Goal: Information Seeking & Learning: Learn about a topic

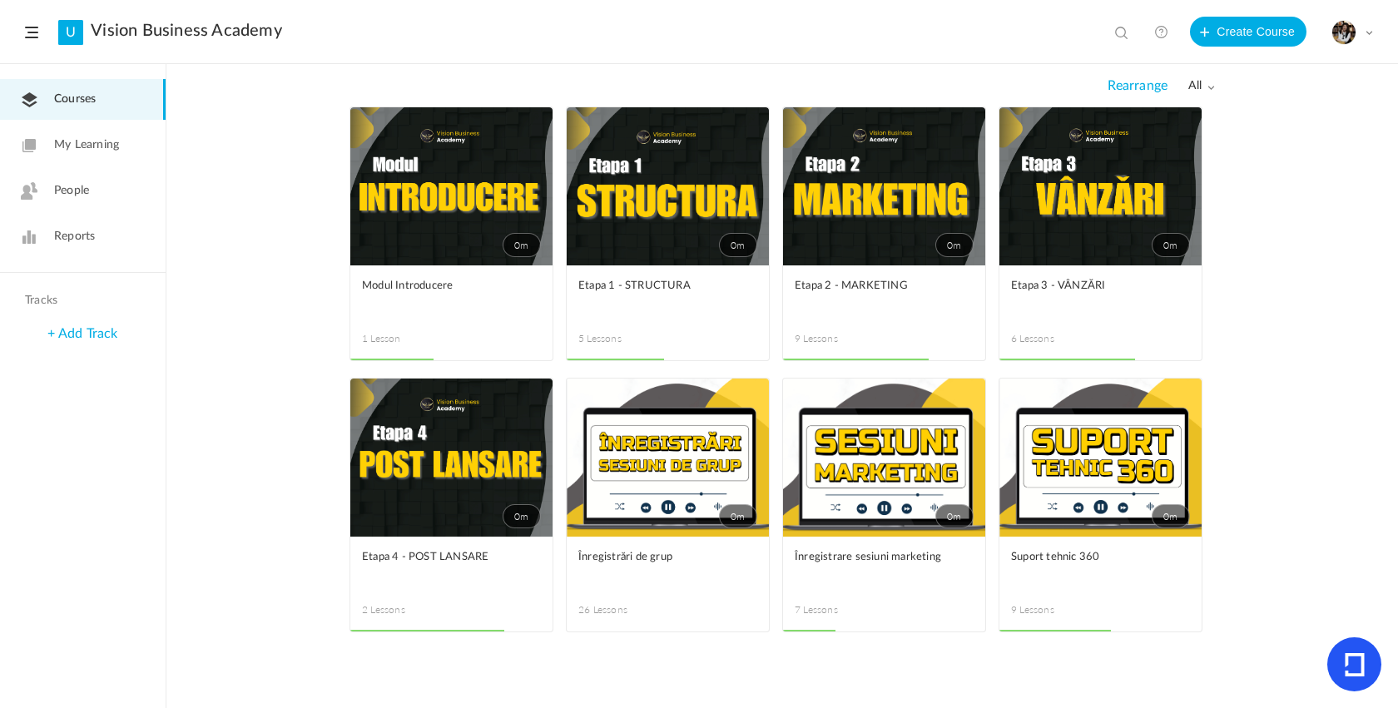
click at [1107, 498] on link "0m" at bounding box center [1100, 458] width 202 height 158
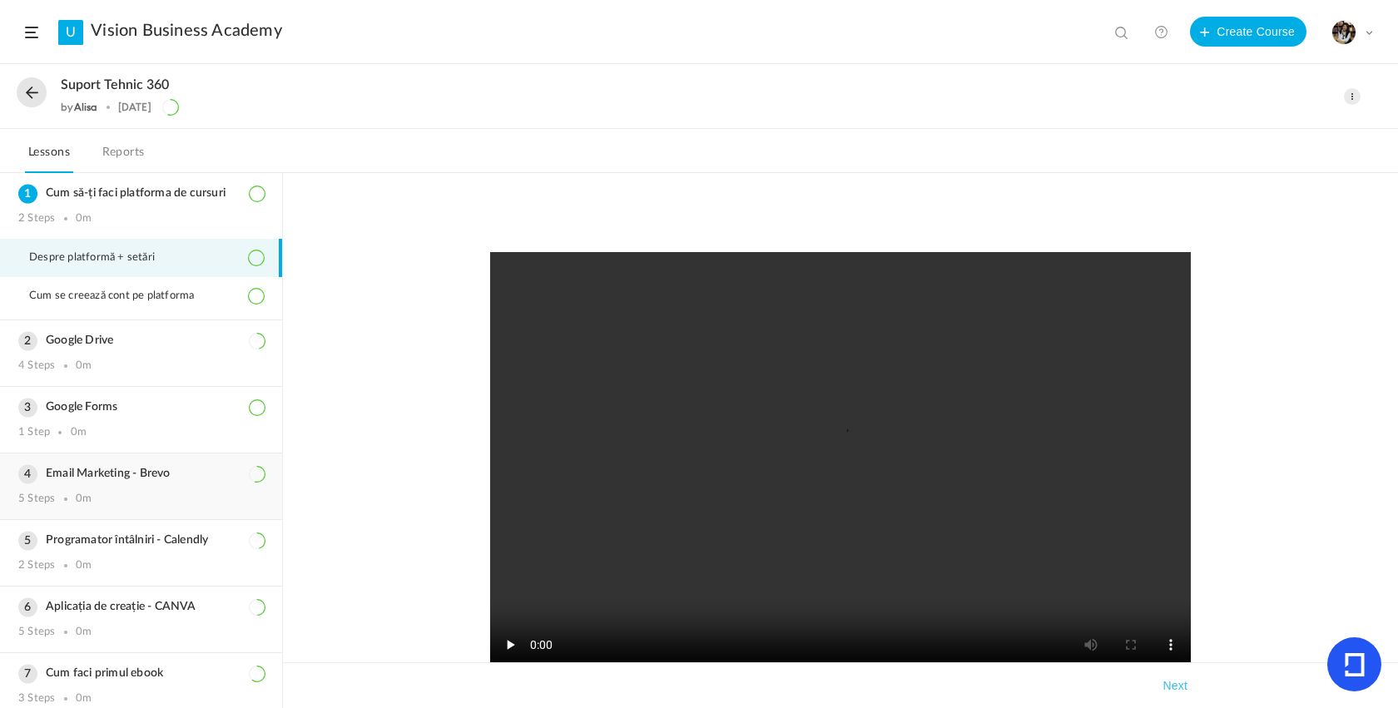
scroll to position [78, 0]
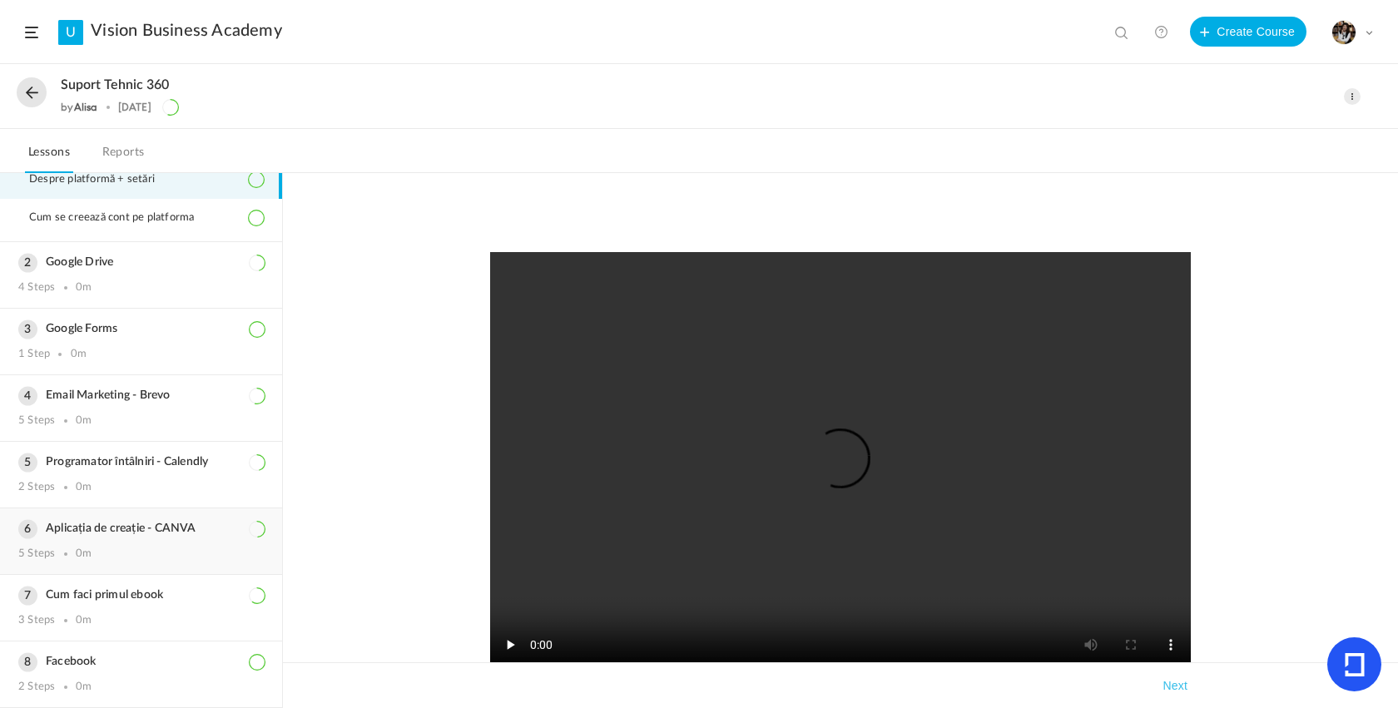
click at [200, 536] on h3 "Aplicația de creație - CANVA" at bounding box center [140, 529] width 245 height 14
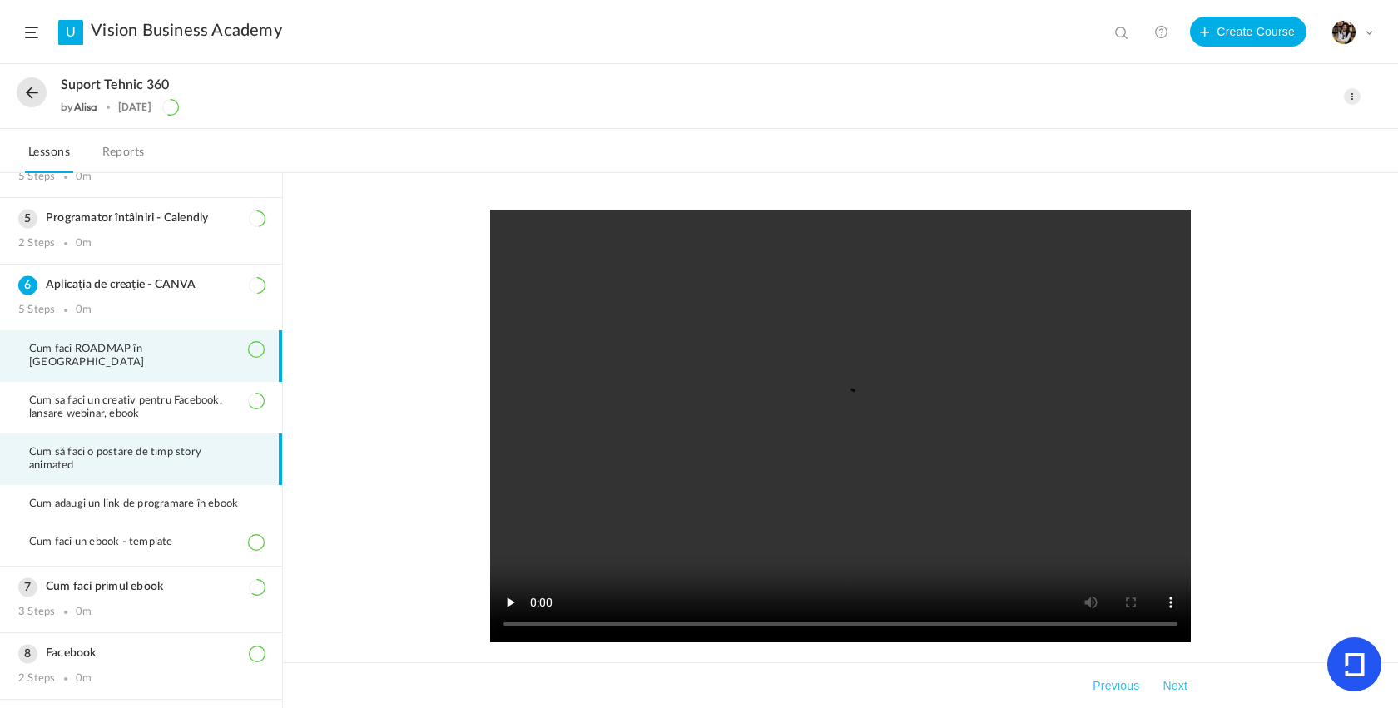
scroll to position [242, 0]
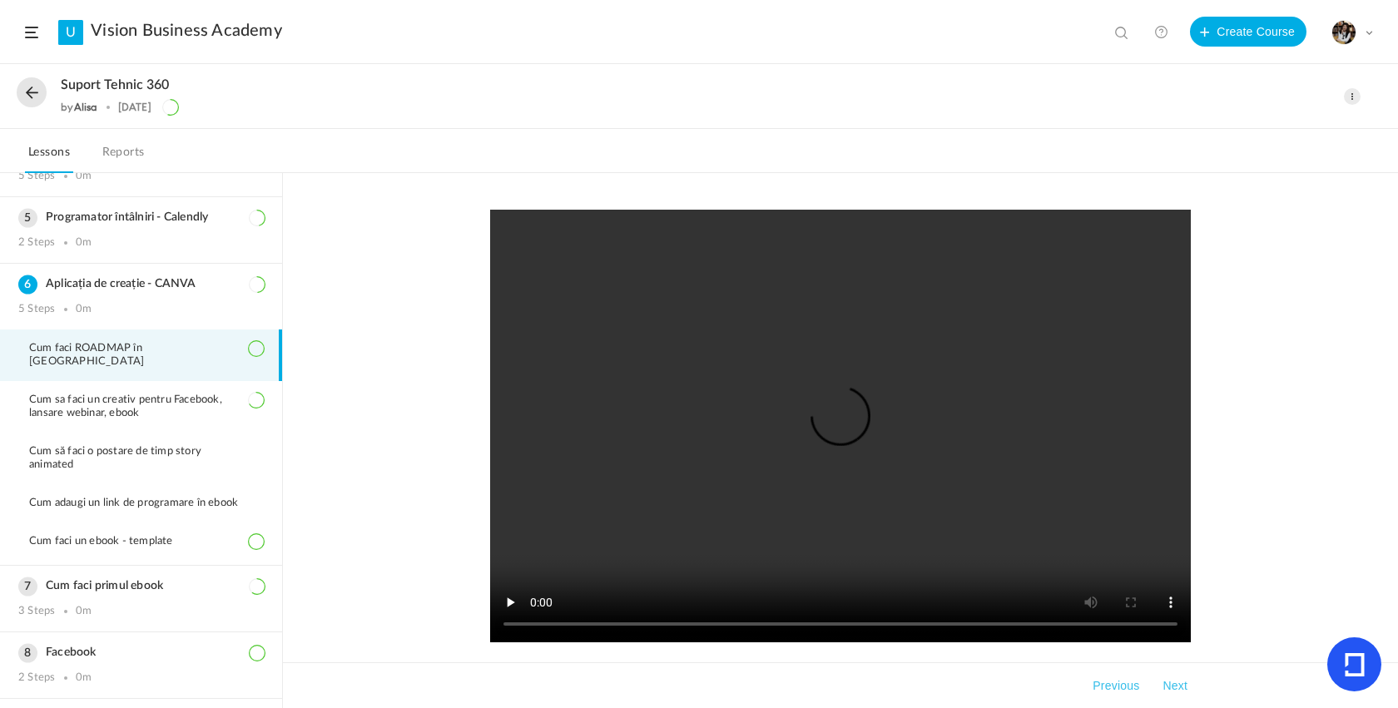
click at [18, 97] on button at bounding box center [32, 92] width 30 height 30
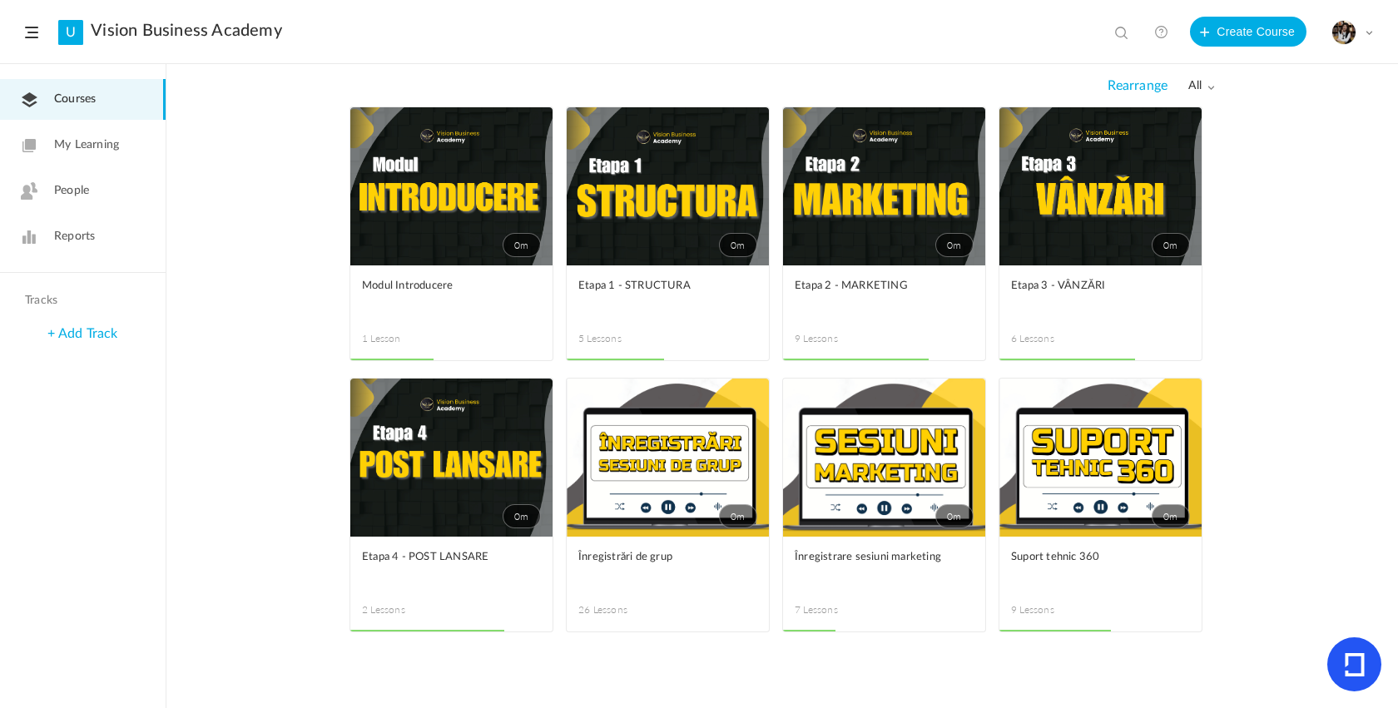
click at [627, 231] on link "0m" at bounding box center [668, 186] width 202 height 158
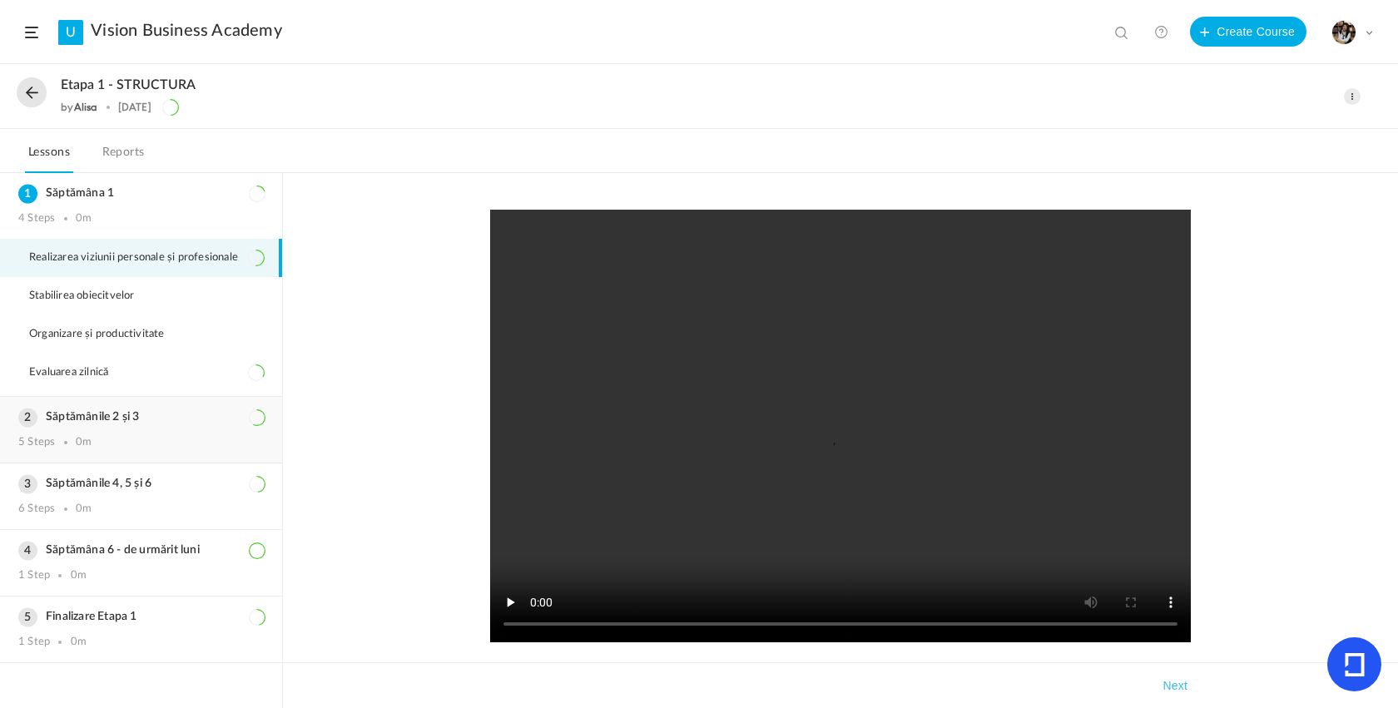
click at [125, 429] on div "Săptămânile 2 și 3 5 Steps 0m" at bounding box center [141, 430] width 282 height 66
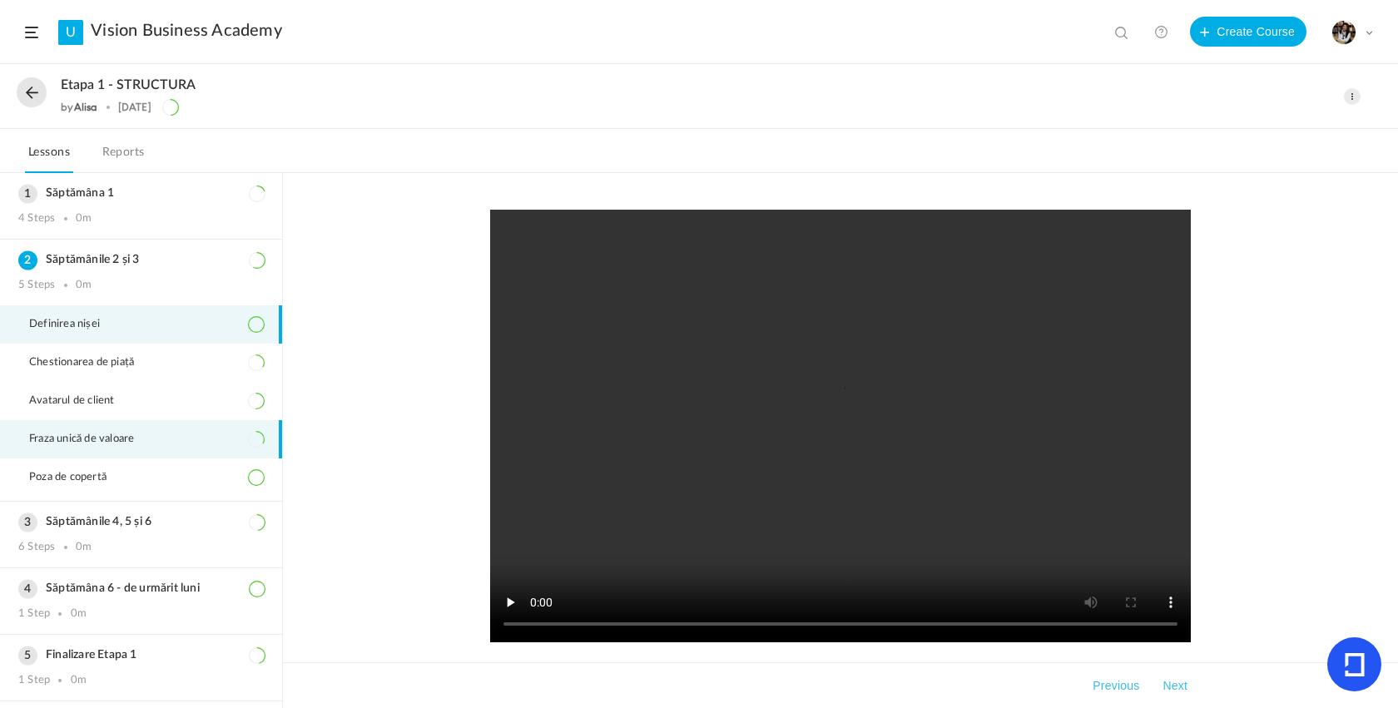
scroll to position [2, 0]
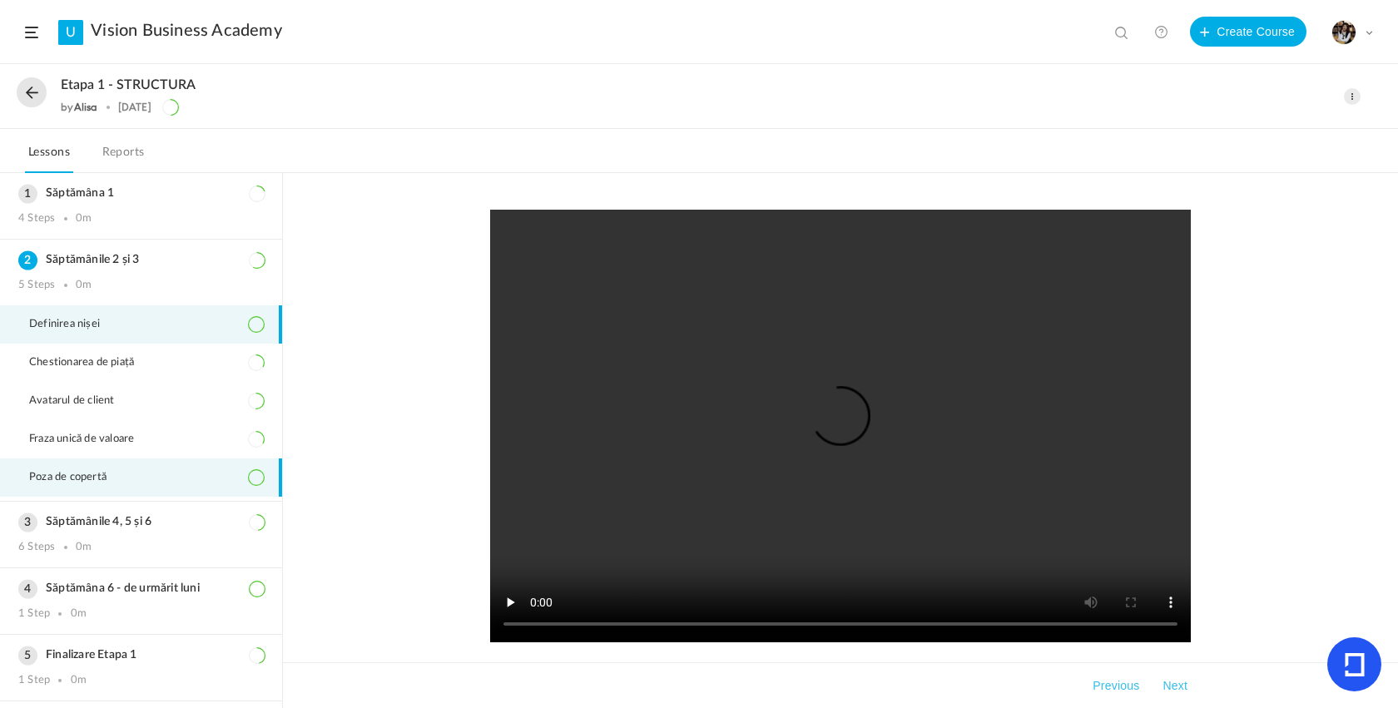
click at [136, 474] on li "Poza de copertă" at bounding box center [141, 477] width 282 height 38
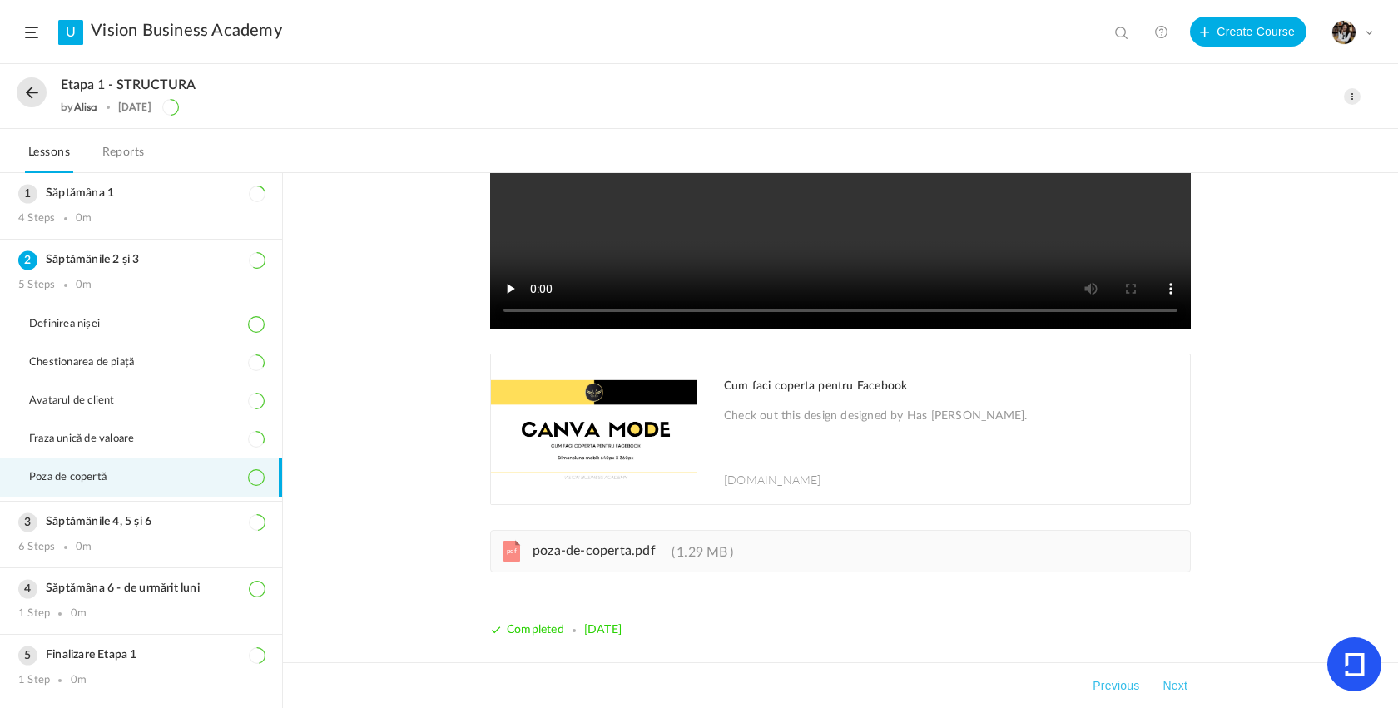
scroll to position [314, 0]
click at [637, 407] on img at bounding box center [594, 429] width 206 height 150
click at [579, 555] on span "poza-de-coperta.pdf" at bounding box center [593, 550] width 123 height 13
click at [827, 481] on div "Cum faci coperta pentru Facebook Check out this design designed by Has [PERSON_…" at bounding box center [948, 429] width 483 height 150
click at [606, 553] on span "poza-de-coperta.pdf" at bounding box center [593, 550] width 123 height 13
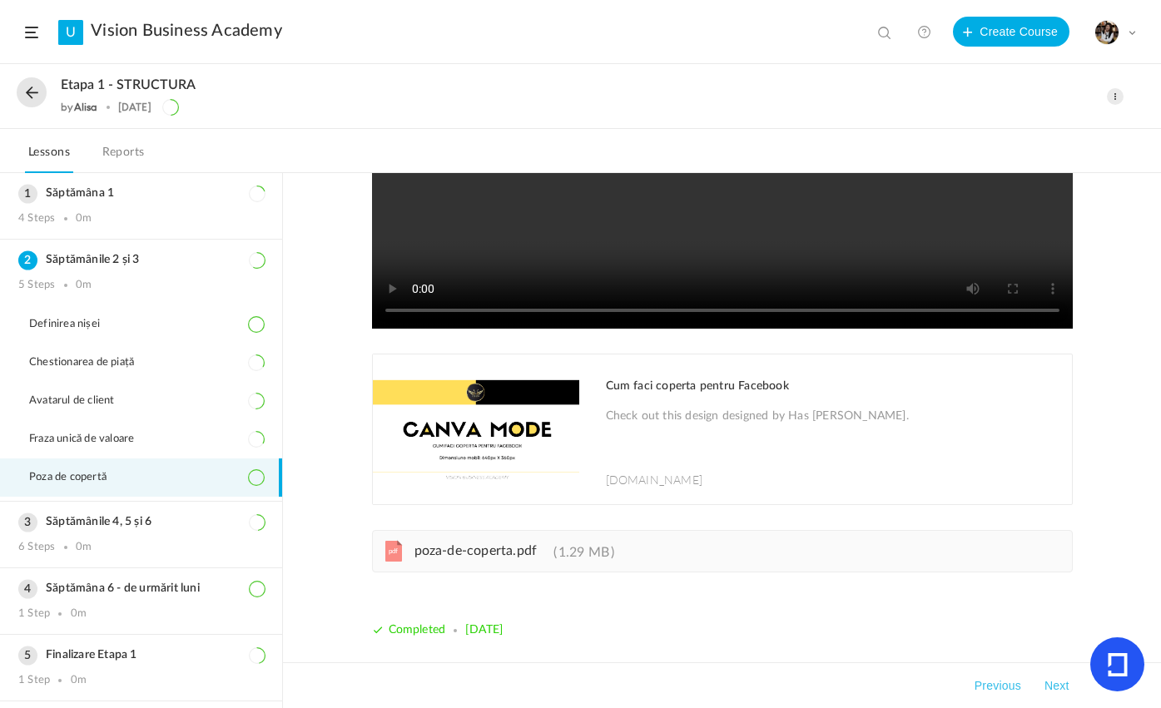
click at [36, 92] on button at bounding box center [32, 92] width 30 height 30
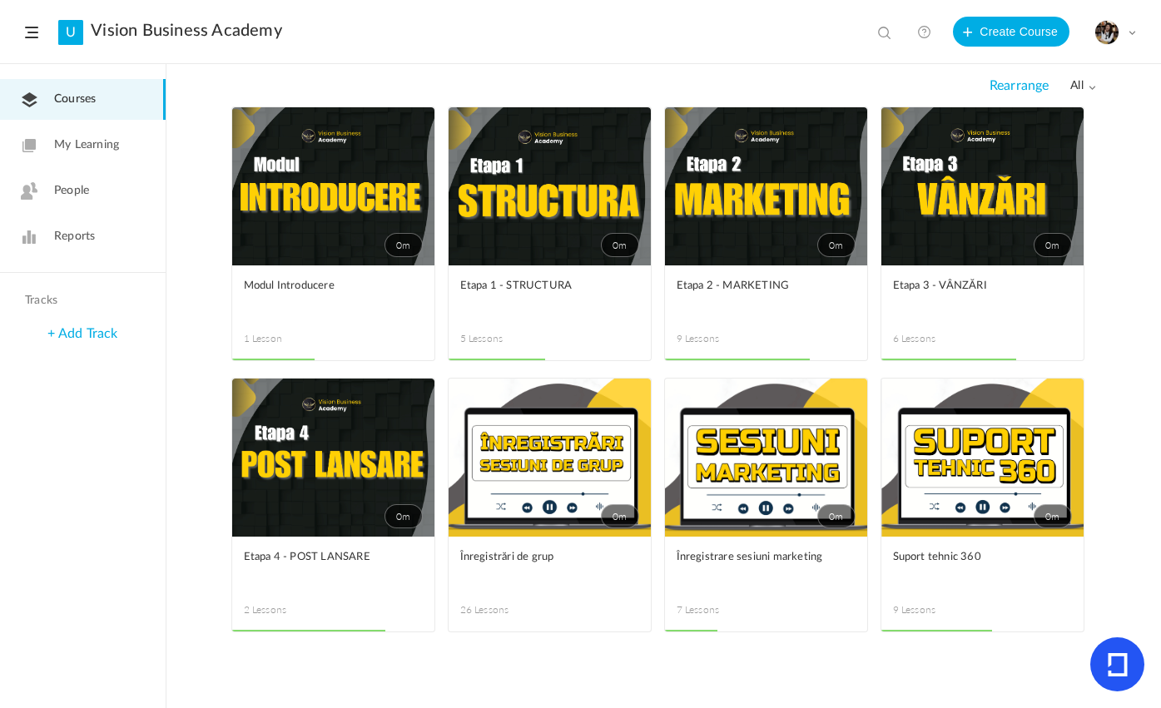
click at [940, 492] on link "0m" at bounding box center [982, 458] width 202 height 158
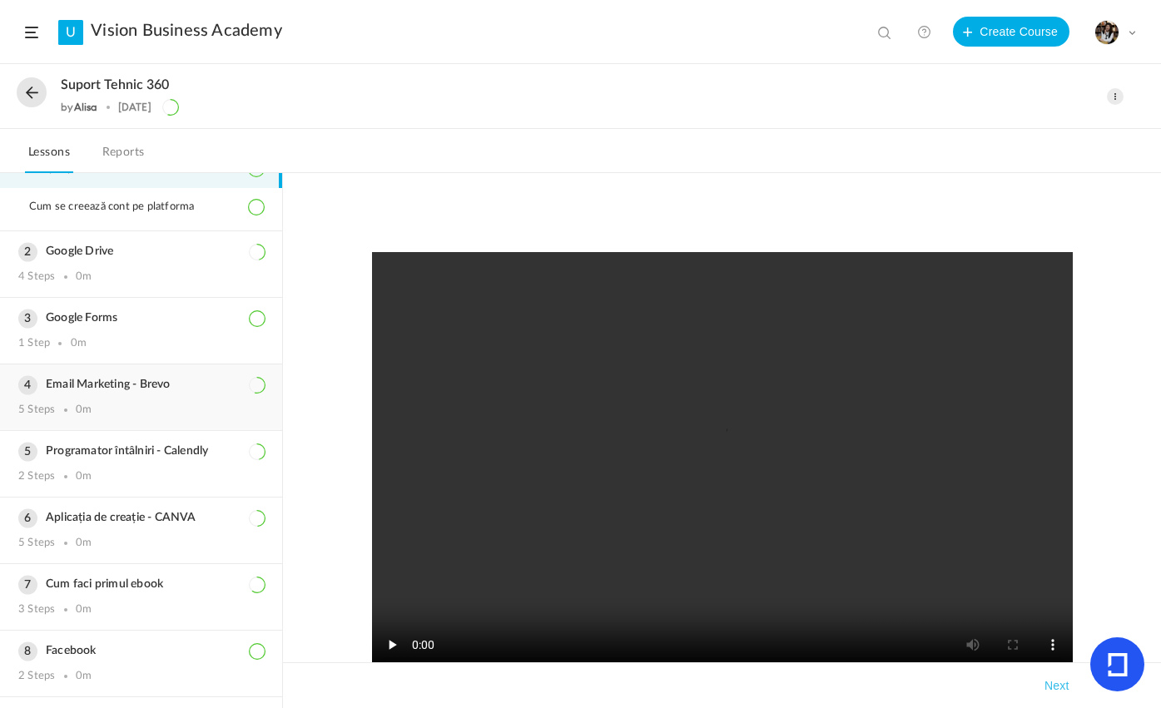
scroll to position [114, 0]
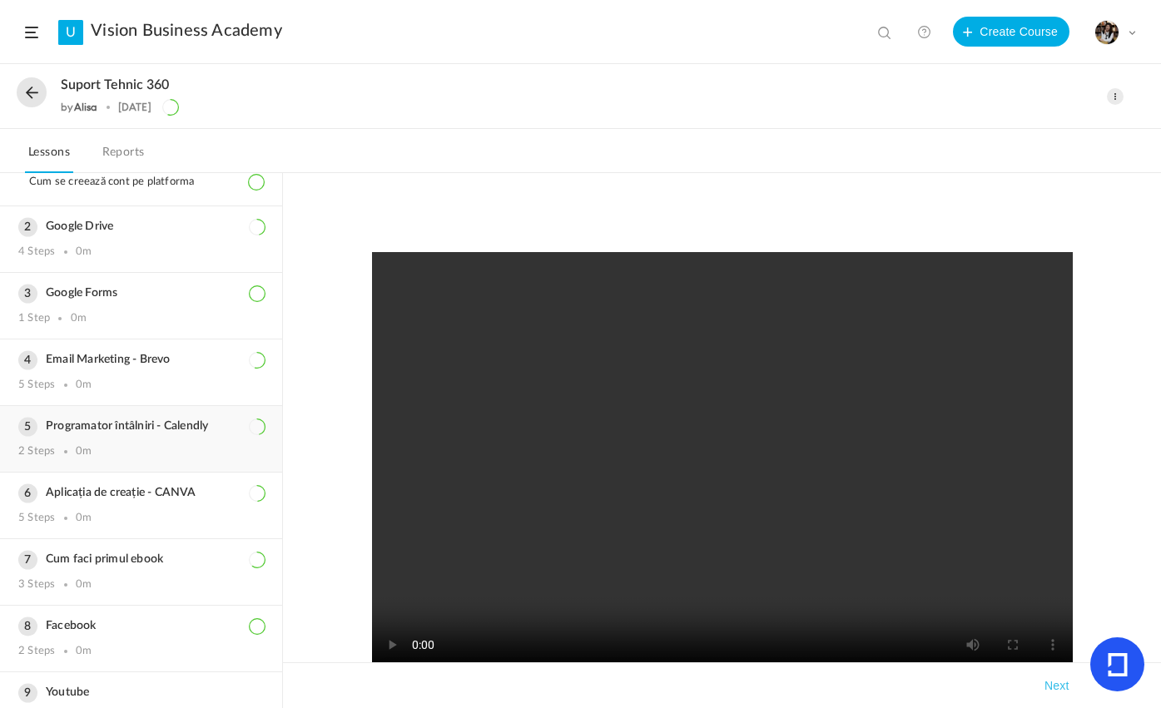
click at [124, 443] on div "Programator întâlniri - Calendly 2 Steps 0m" at bounding box center [141, 439] width 282 height 66
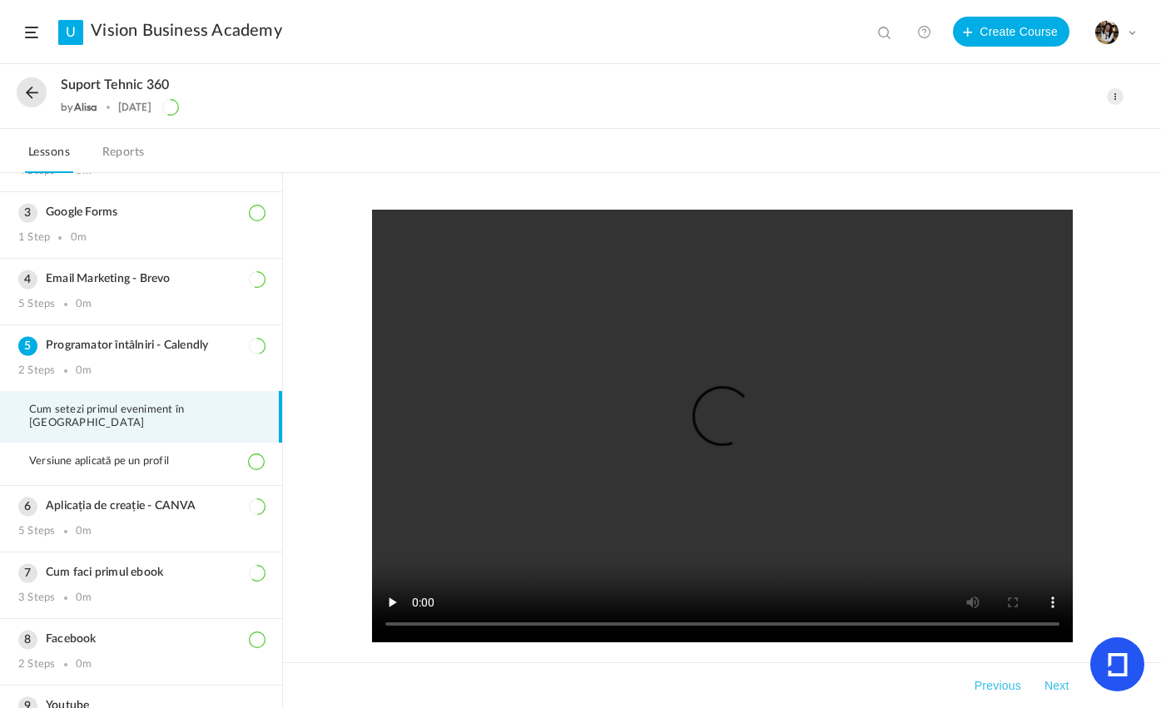
drag, startPoint x: 859, startPoint y: 569, endPoint x: 810, endPoint y: 51, distance: 520.7
click at [810, 51] on header "U Vision Business Academy View all No results Create Course My Profile Universi…" at bounding box center [580, 32] width 1161 height 64
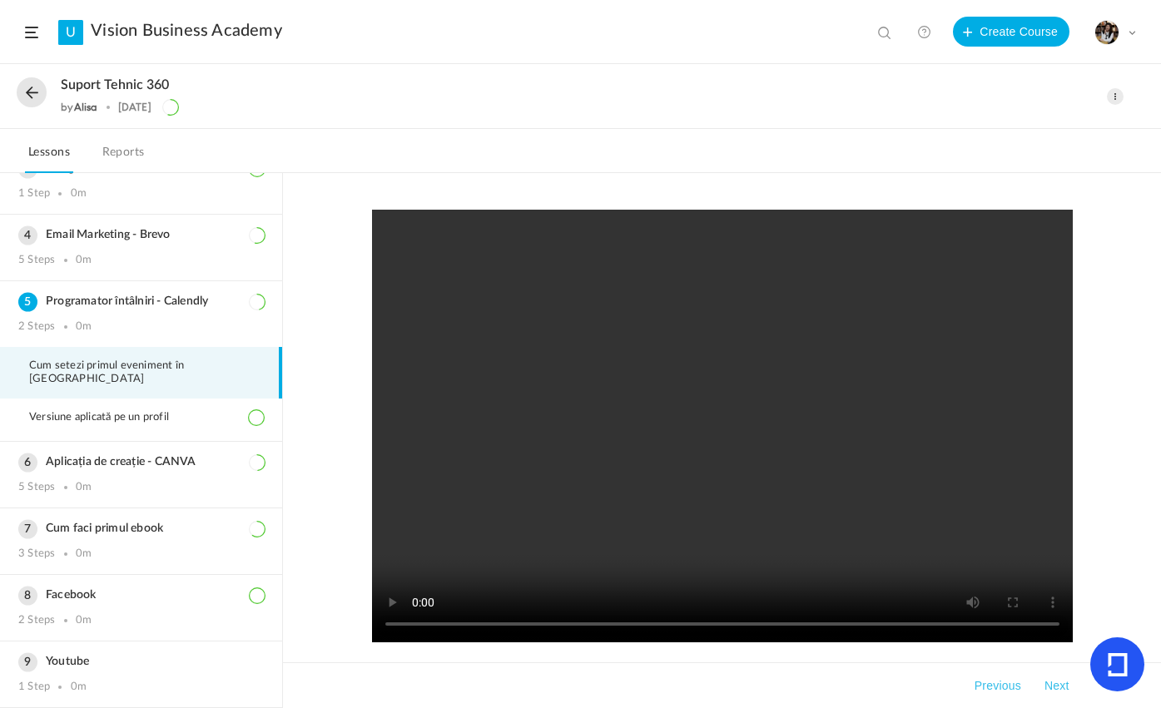
scroll to position [160, 0]
click at [14, 79] on div "Suport tehnic 360 by [PERSON_NAME] [DATE] Edit Delete Move to draft Remove Prog…" at bounding box center [580, 97] width 1161 height 64
click at [30, 87] on button at bounding box center [32, 92] width 30 height 30
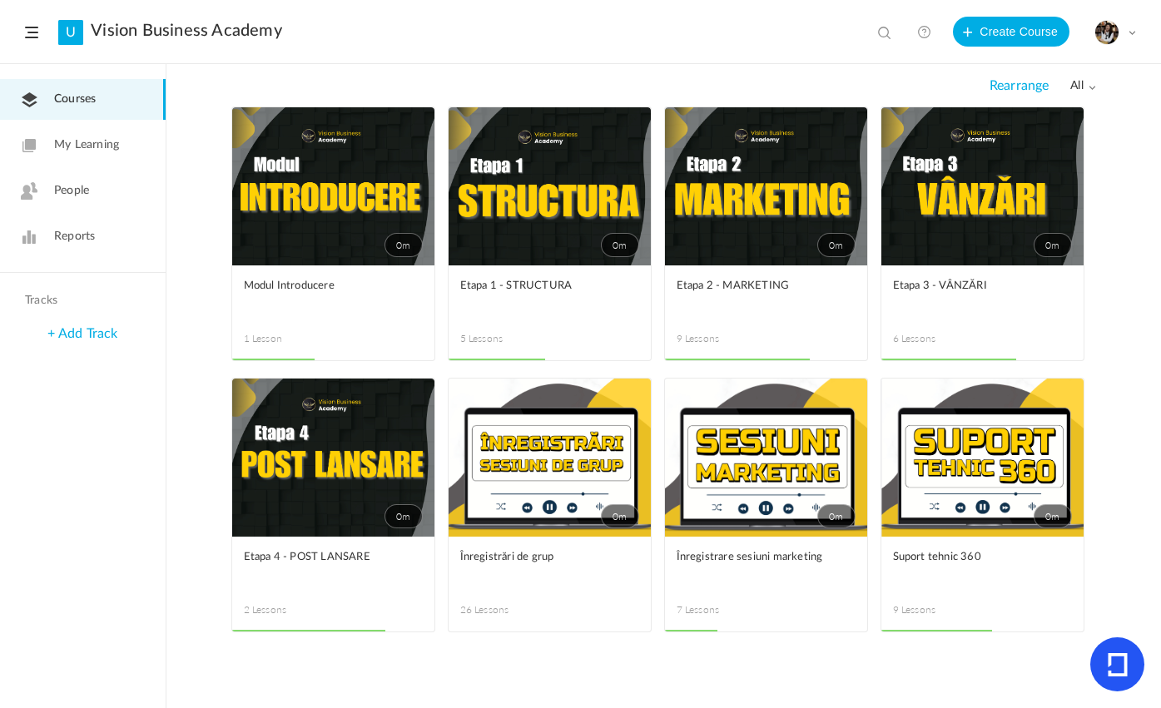
click at [530, 232] on link "0m" at bounding box center [549, 186] width 202 height 158
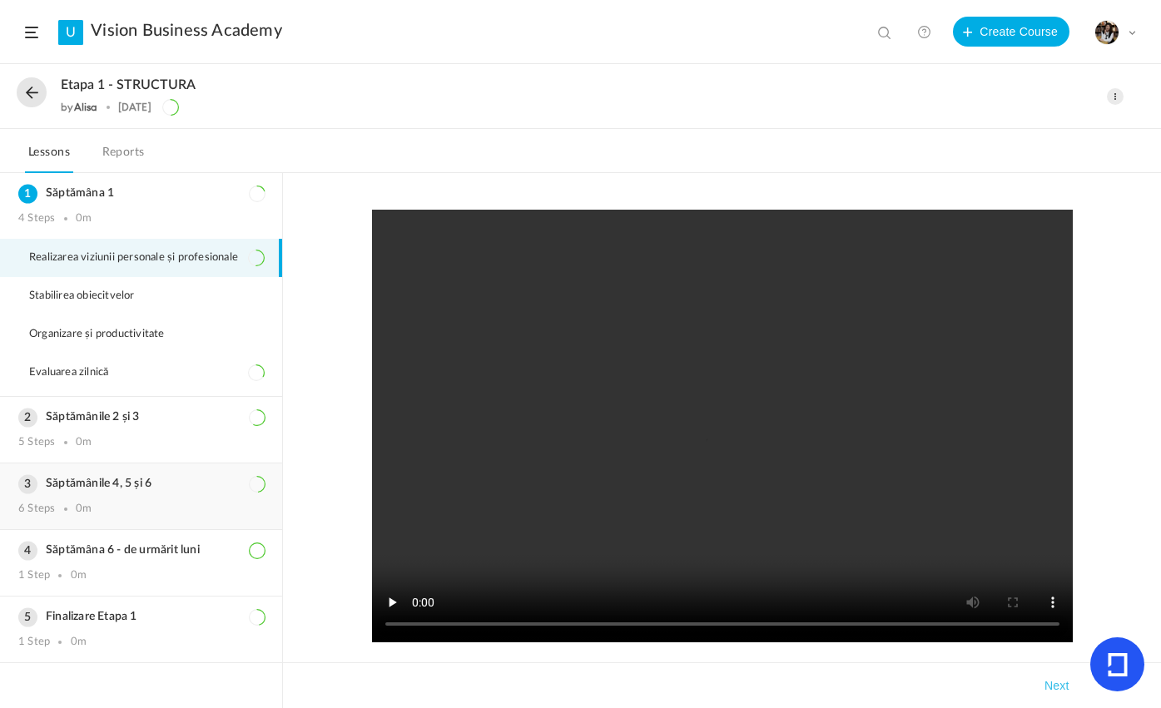
click at [125, 516] on div "6 Steps 0m" at bounding box center [140, 509] width 245 height 13
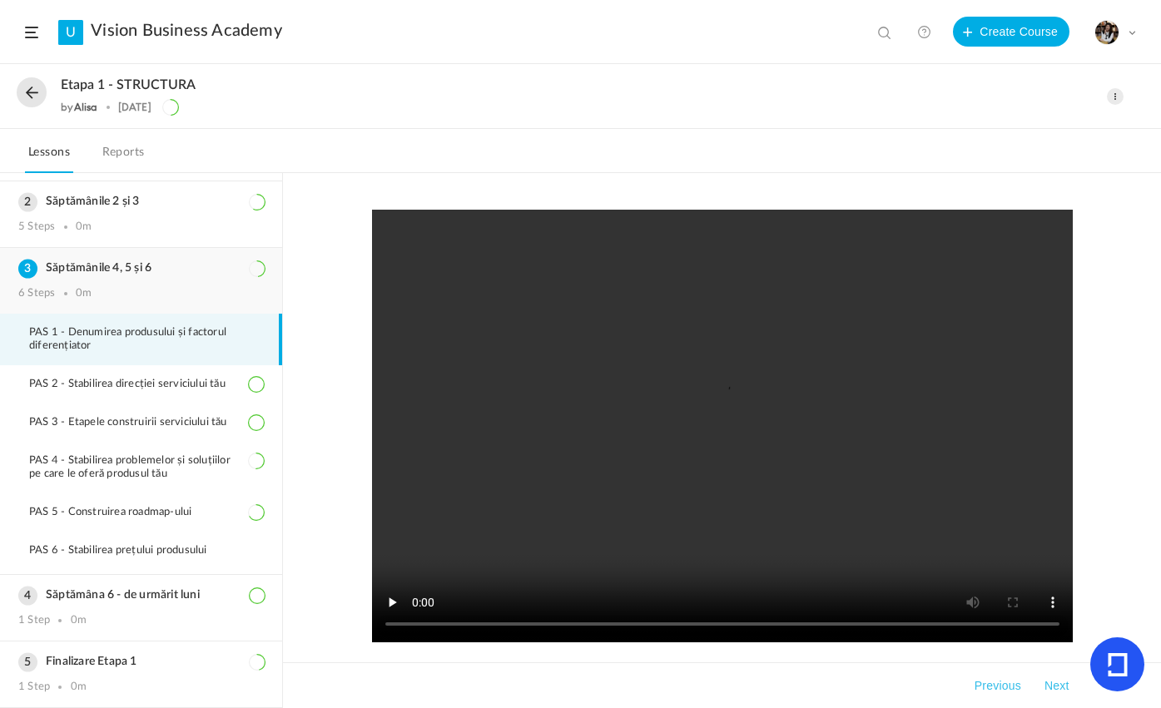
scroll to position [67, 0]
click at [118, 206] on div "Săptămânile 2 și 3 5 Steps 0m" at bounding box center [141, 214] width 282 height 66
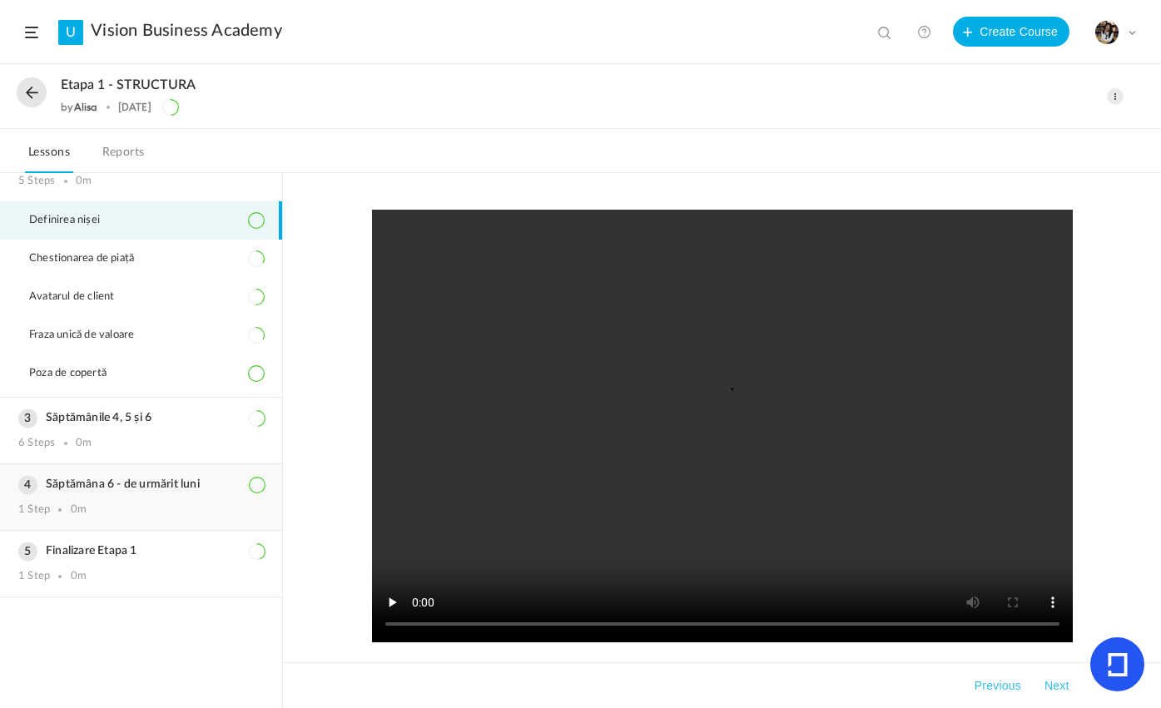
scroll to position [105, 0]
click at [111, 421] on h3 "Săptămânile 4, 5 și 6" at bounding box center [140, 417] width 245 height 14
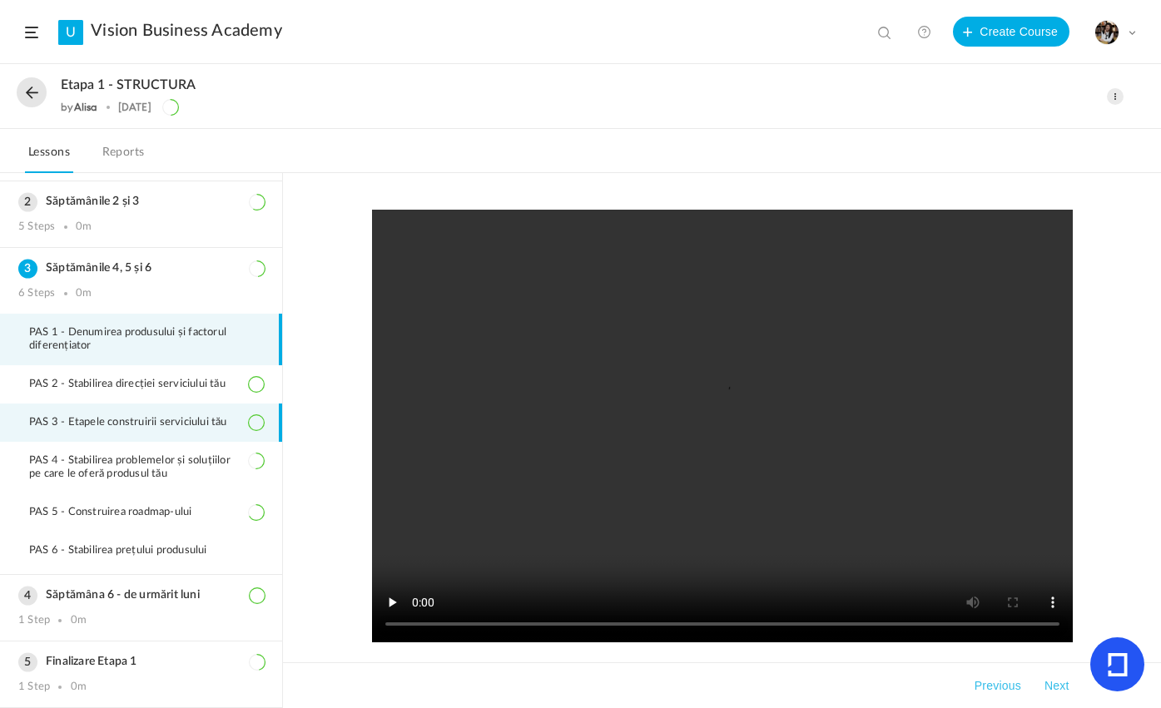
scroll to position [67, 0]
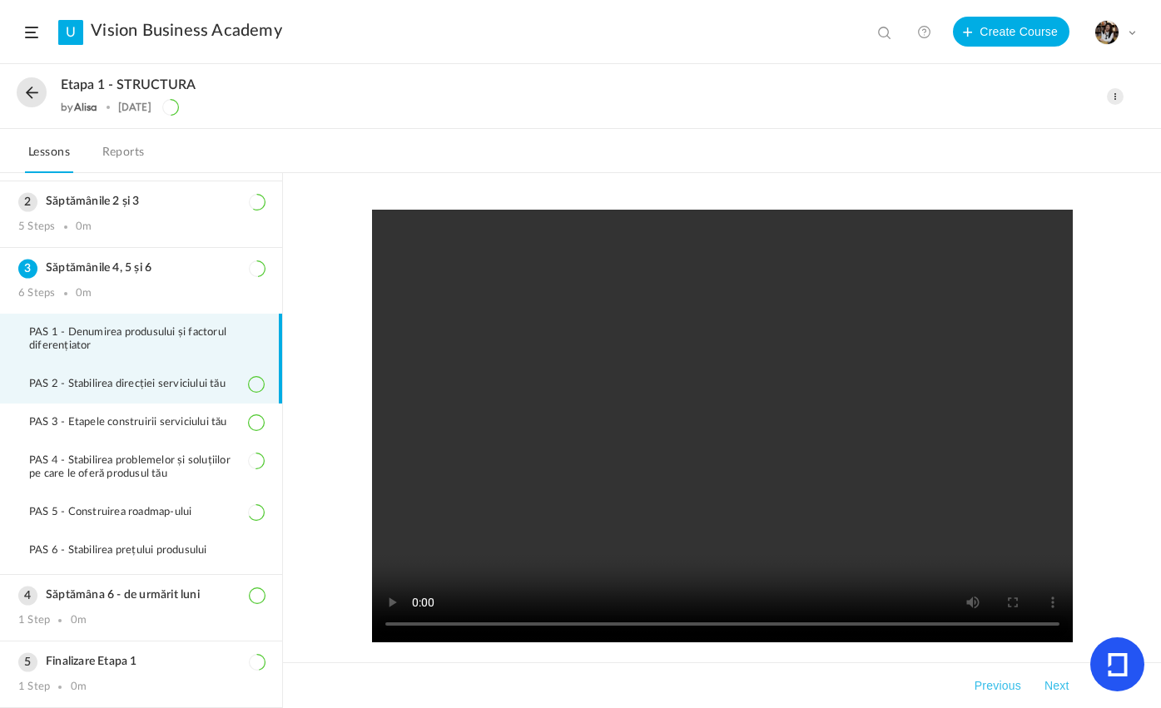
click at [133, 389] on li "PAS 2 - Stabilirea direcției serviciului tău" at bounding box center [141, 384] width 282 height 38
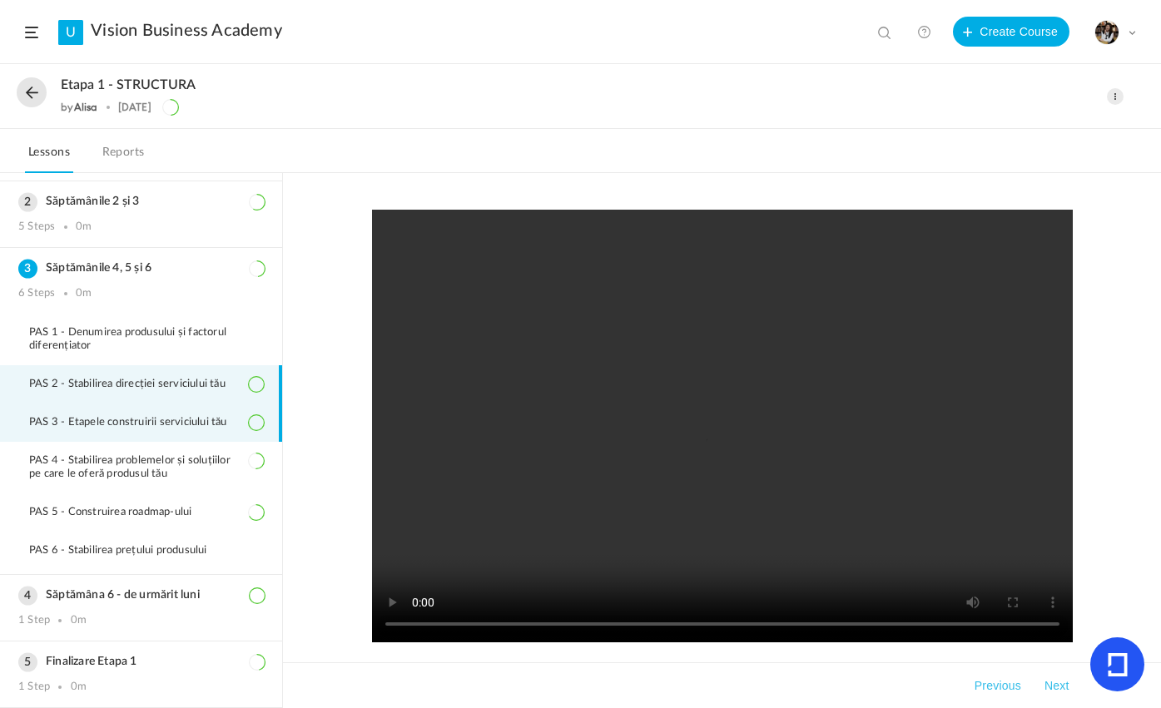
click at [103, 423] on span "PAS 3 - Etapele construirii serviciului tău" at bounding box center [138, 422] width 219 height 13
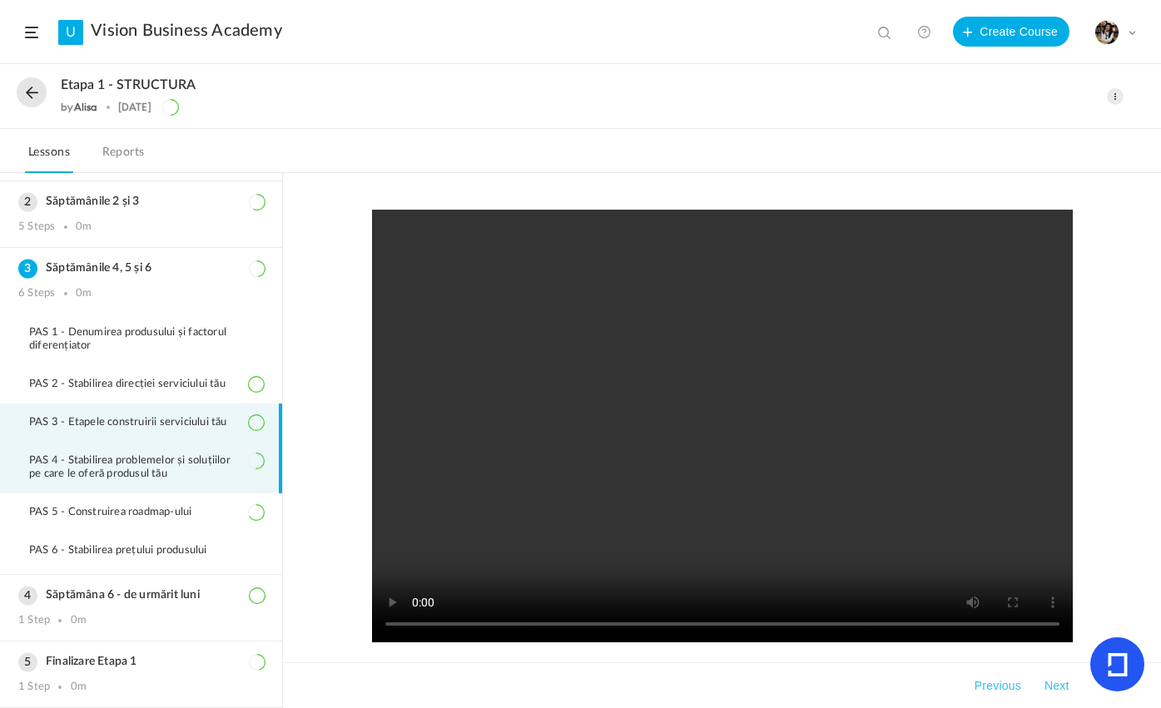
click at [194, 463] on span "PAS 4 - Stabilirea problemelor și soluțiilor pe care le oferă produsul tău" at bounding box center [146, 467] width 235 height 27
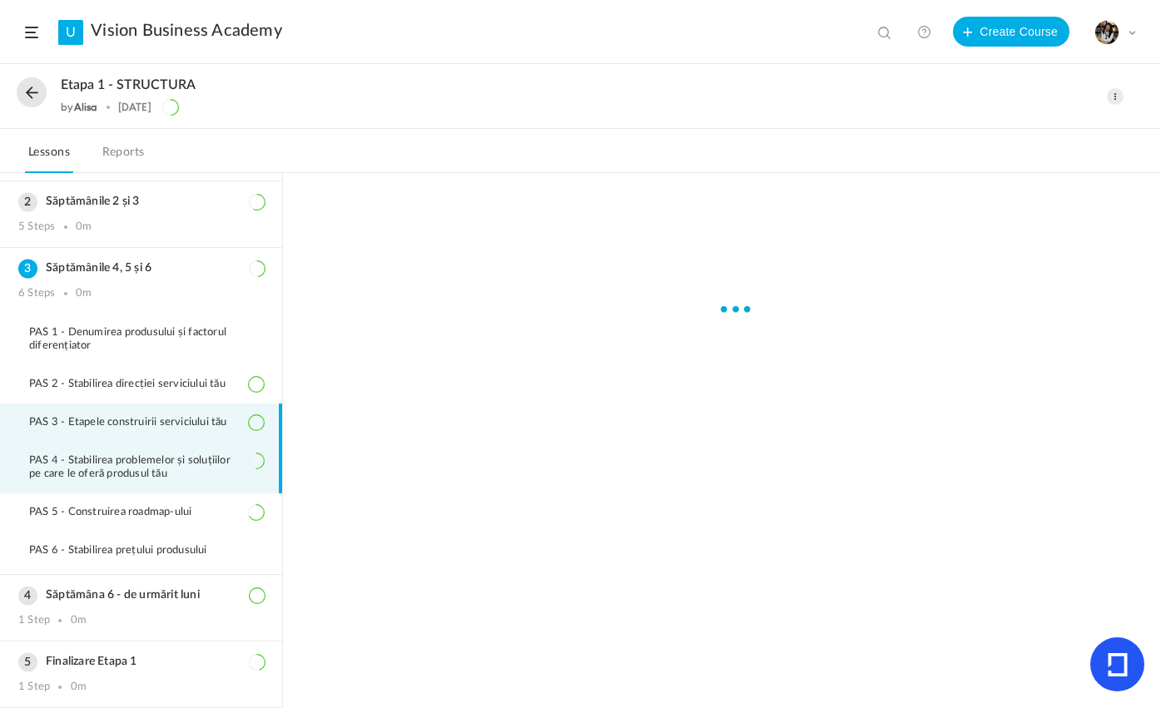
click at [166, 425] on span "PAS 3 - Etapele construirii serviciului tău" at bounding box center [138, 422] width 219 height 13
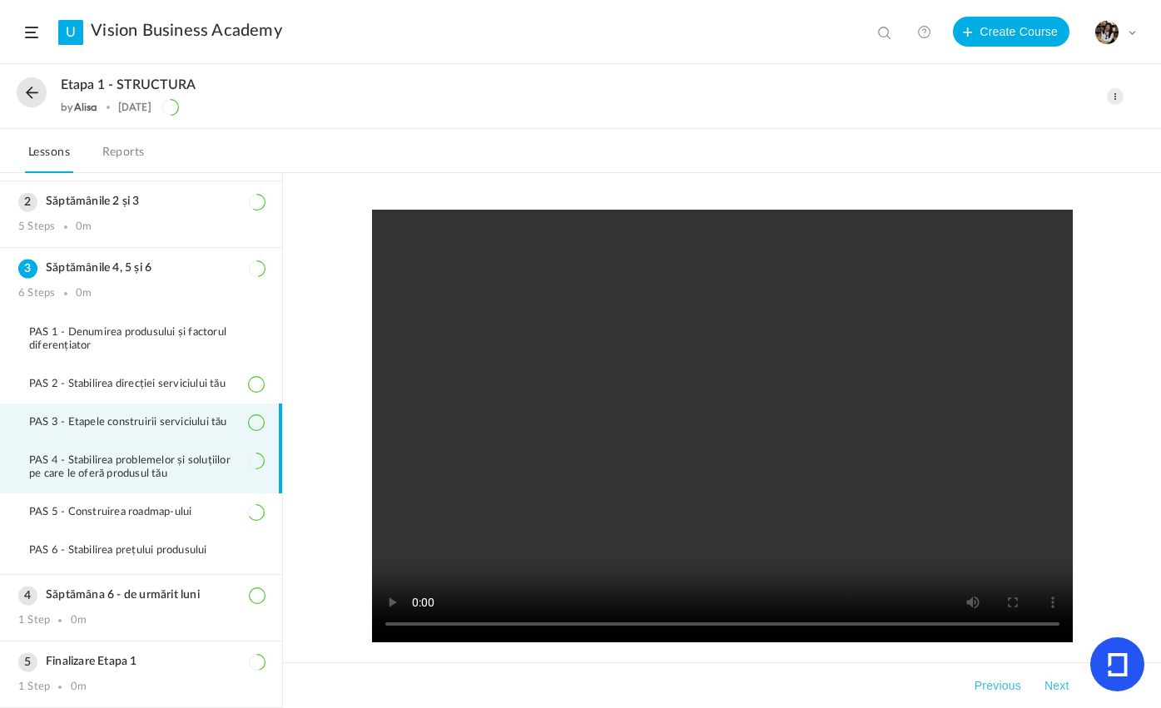
click at [125, 460] on span "PAS 4 - Stabilirea problemelor și soluțiilor pe care le oferă produsul tău" at bounding box center [146, 467] width 235 height 27
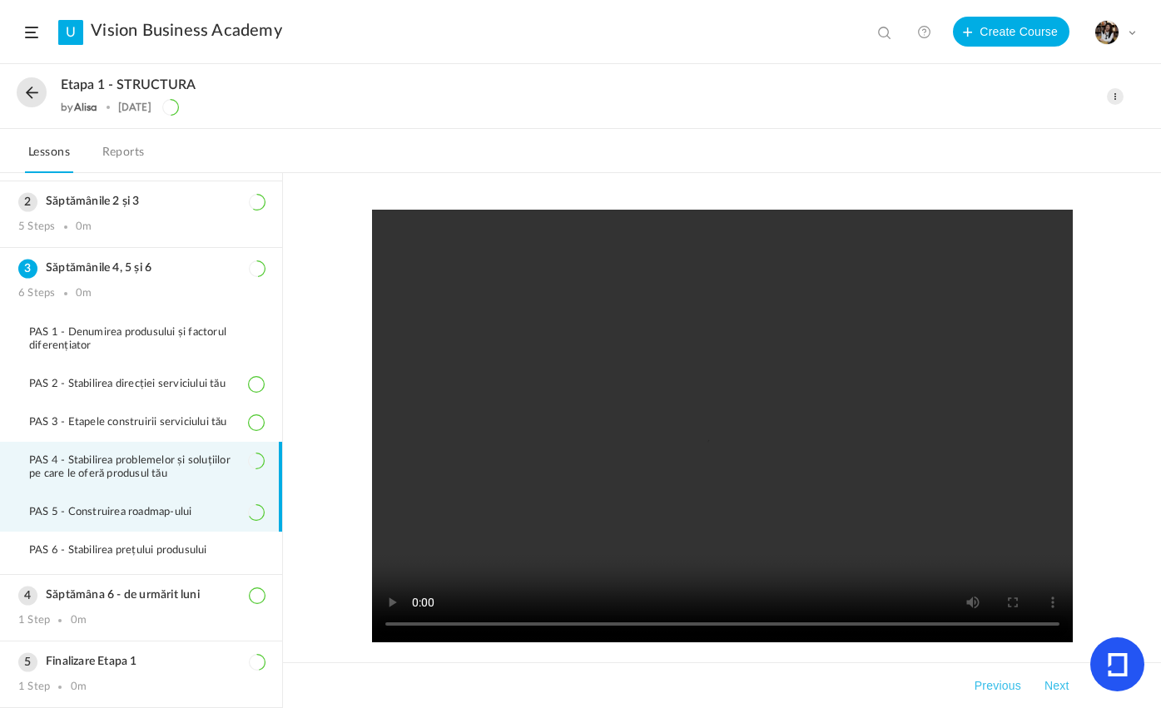
click at [142, 500] on li "PAS 5 - Construirea roadmap-ului" at bounding box center [141, 512] width 282 height 38
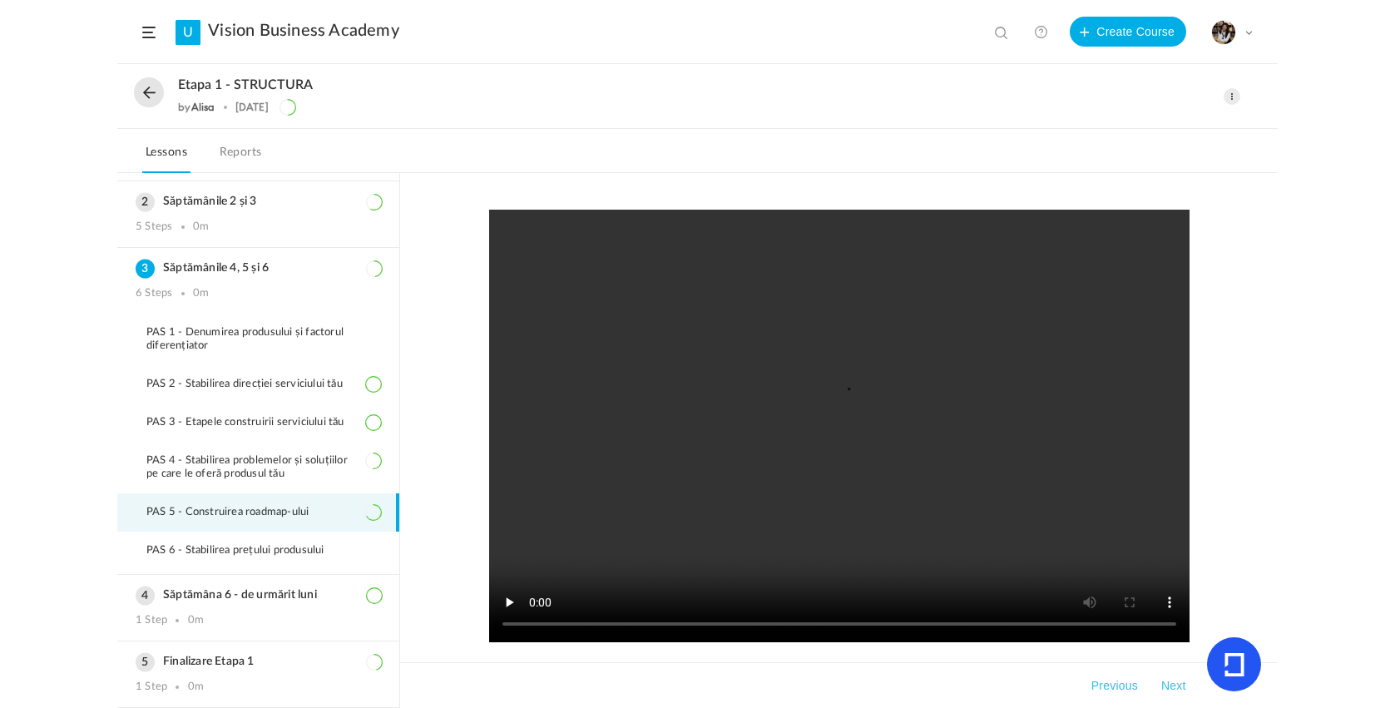
scroll to position [0, 0]
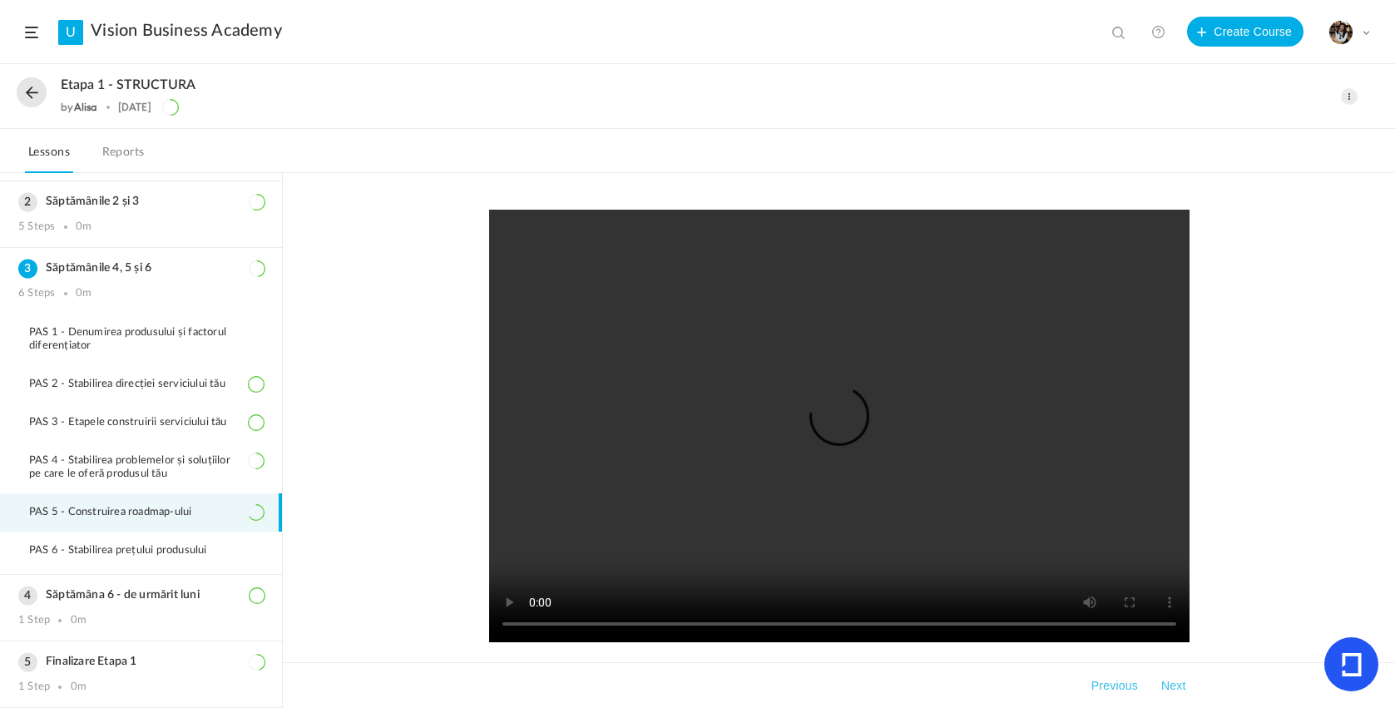
click at [27, 106] on button at bounding box center [32, 92] width 30 height 30
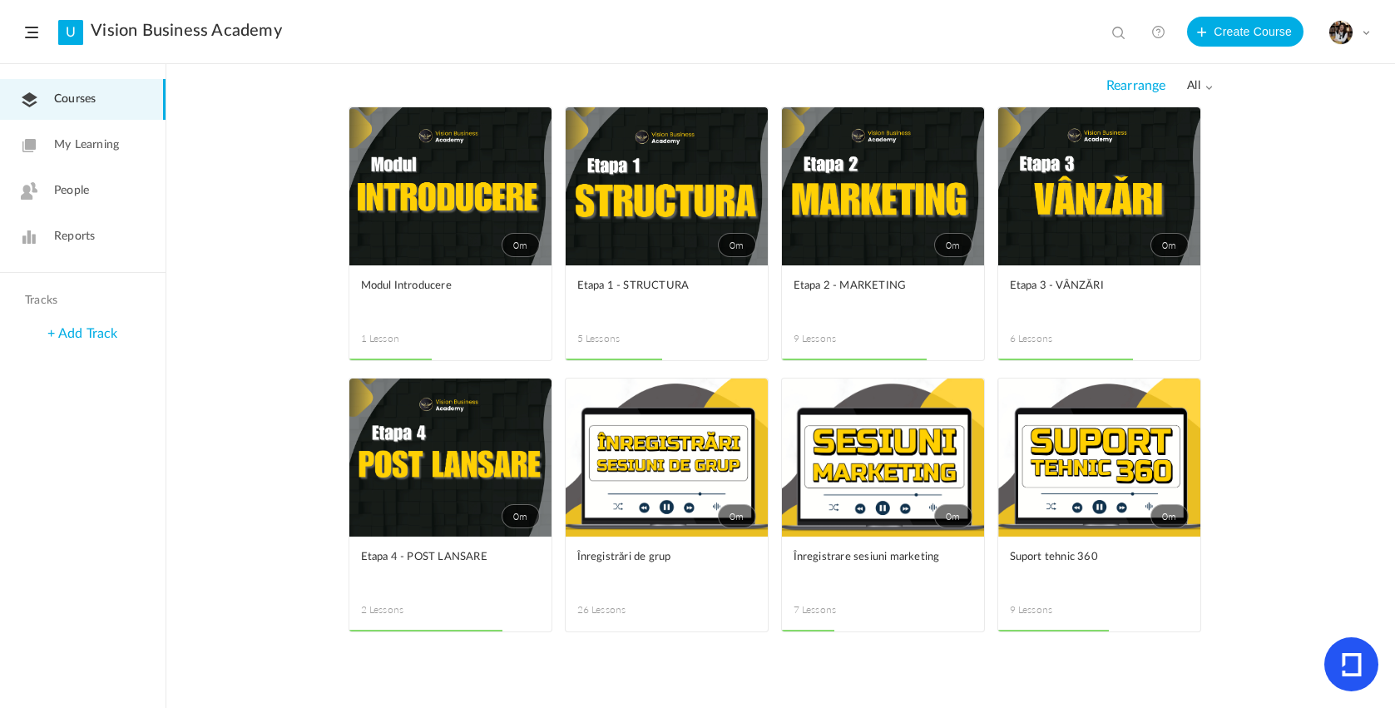
drag, startPoint x: 1162, startPoint y: 300, endPoint x: 1096, endPoint y: 477, distance: 188.5
click at [1096, 477] on link "0m" at bounding box center [1099, 458] width 202 height 158
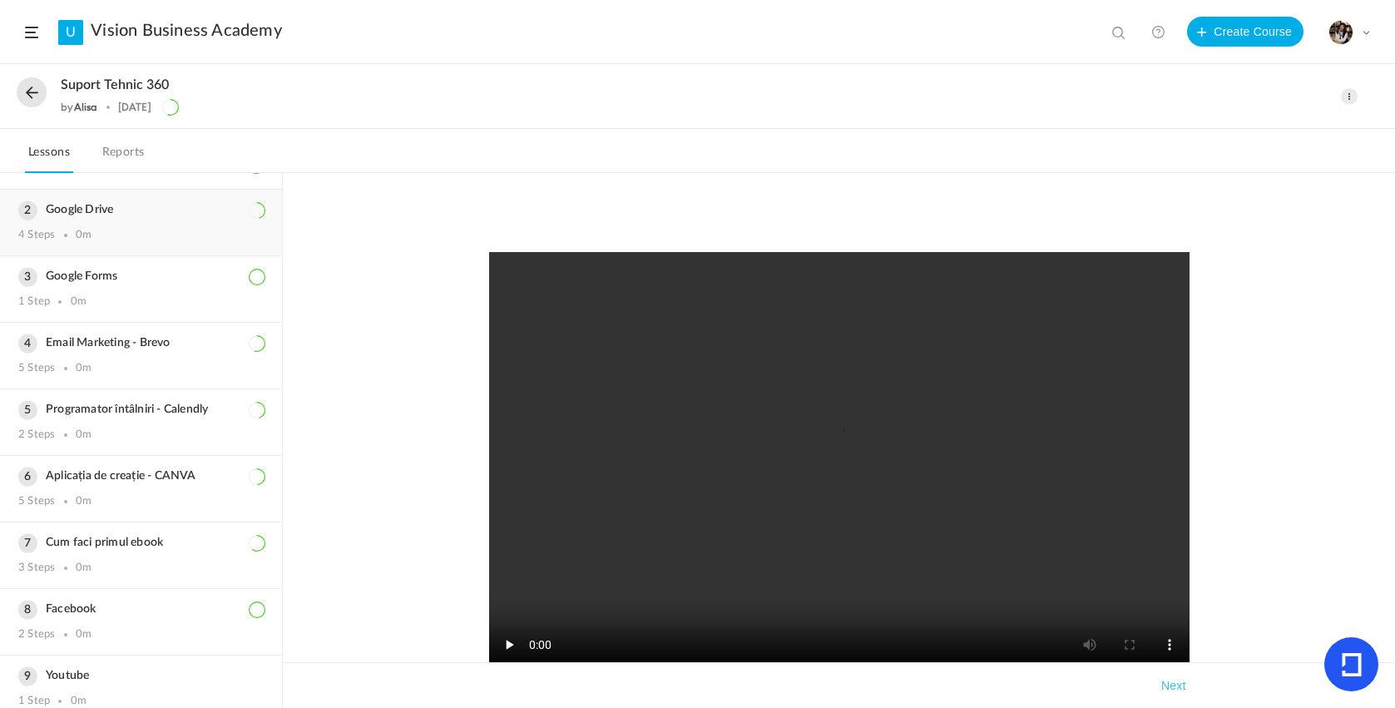
scroll to position [134, 0]
click at [174, 492] on div "Aplicația de creație - CANVA 5 Steps 0m" at bounding box center [141, 486] width 282 height 66
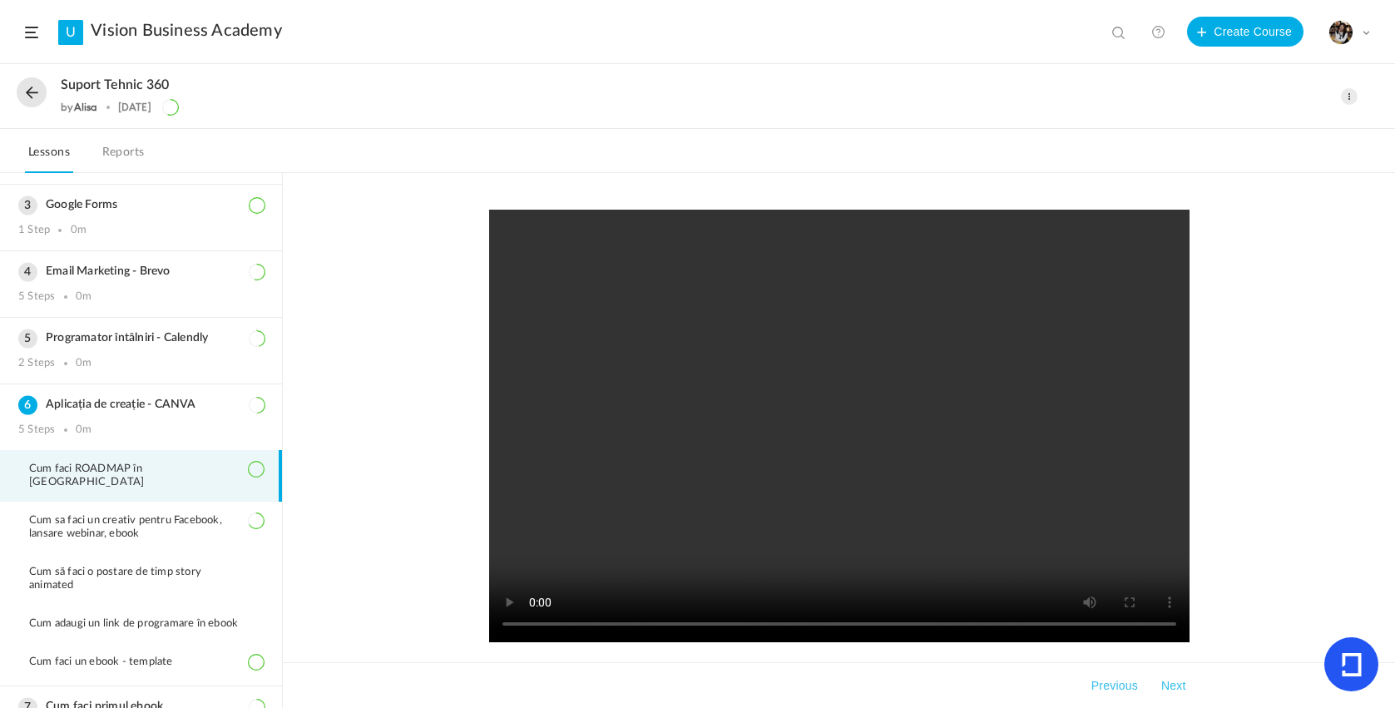
drag, startPoint x: 750, startPoint y: 26, endPoint x: 728, endPoint y: 139, distance: 115.4
click at [728, 141] on div "Suport tehnic 360 by [PERSON_NAME] [DATE] Edit Delete Move to draft" at bounding box center [697, 386] width 1395 height 643
click at [34, 99] on button at bounding box center [32, 92] width 30 height 30
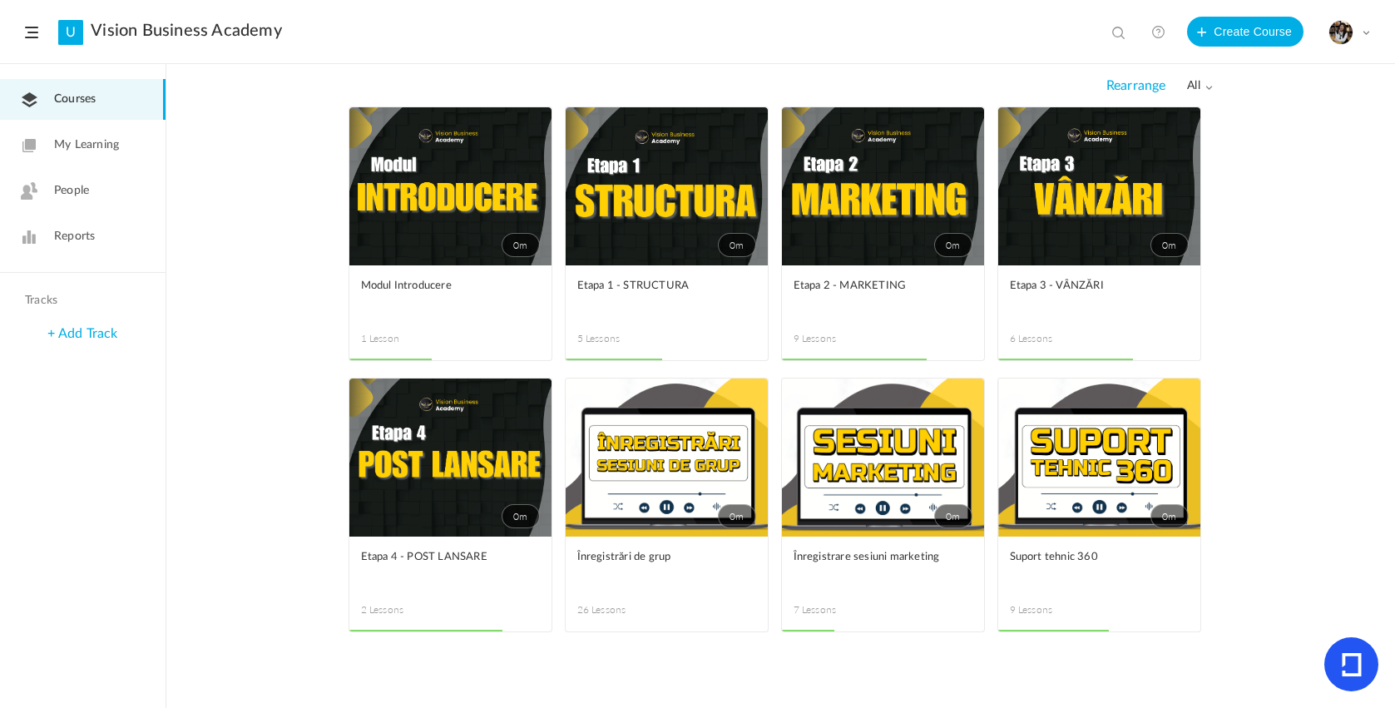
click at [918, 177] on link "0m" at bounding box center [883, 186] width 202 height 158
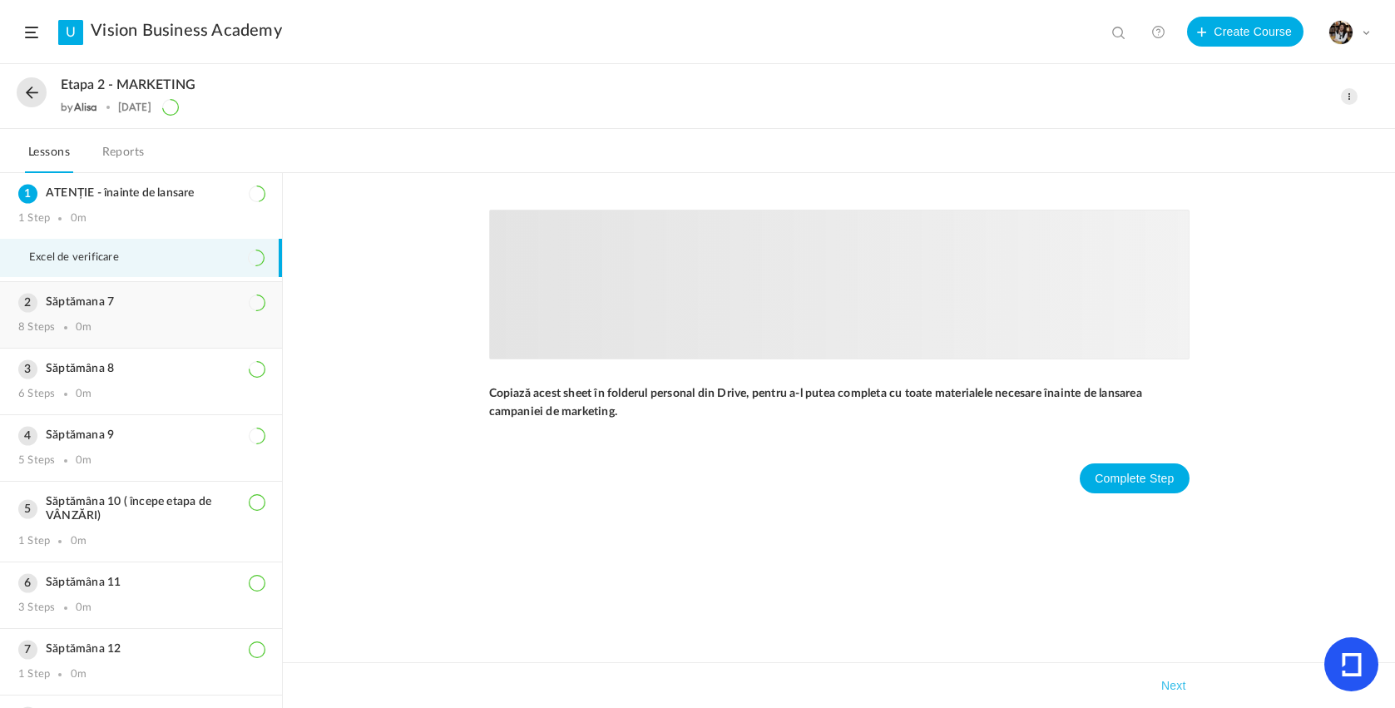
click at [81, 328] on div "0m" at bounding box center [84, 327] width 16 height 13
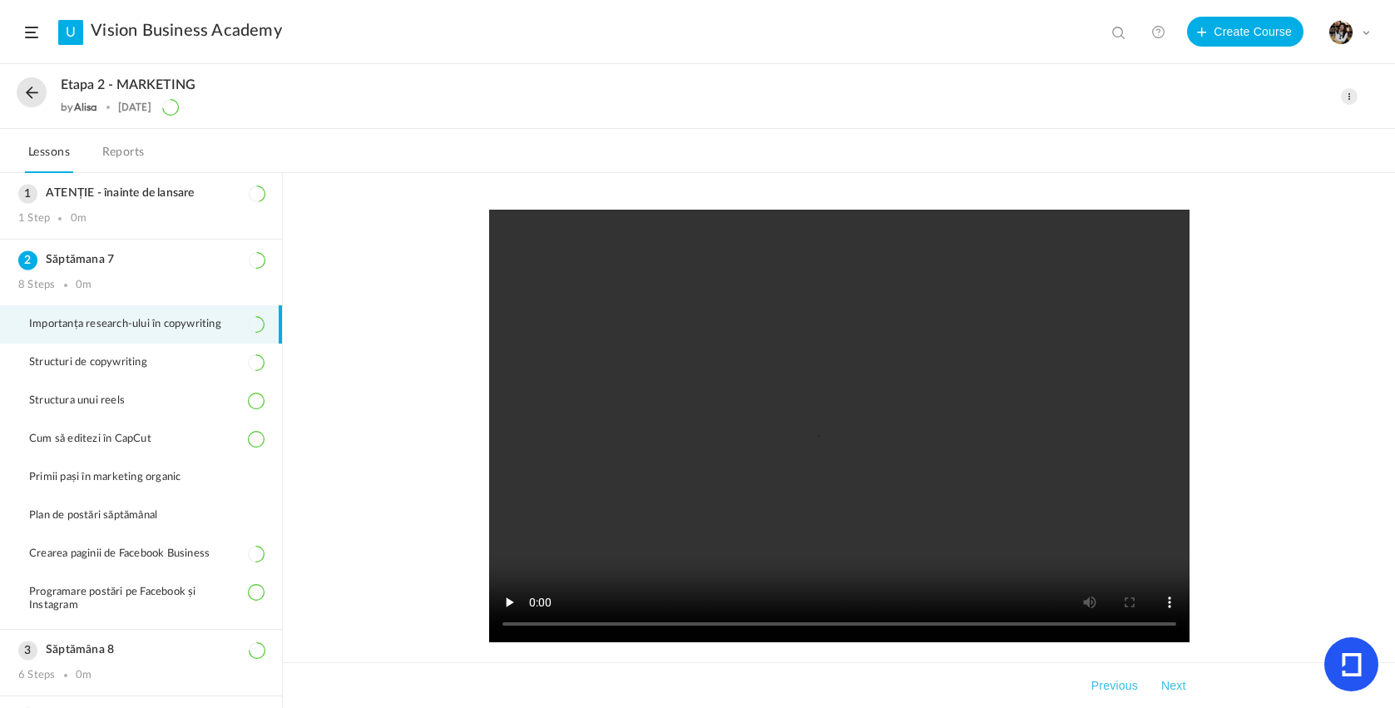
click at [27, 95] on button at bounding box center [32, 92] width 30 height 30
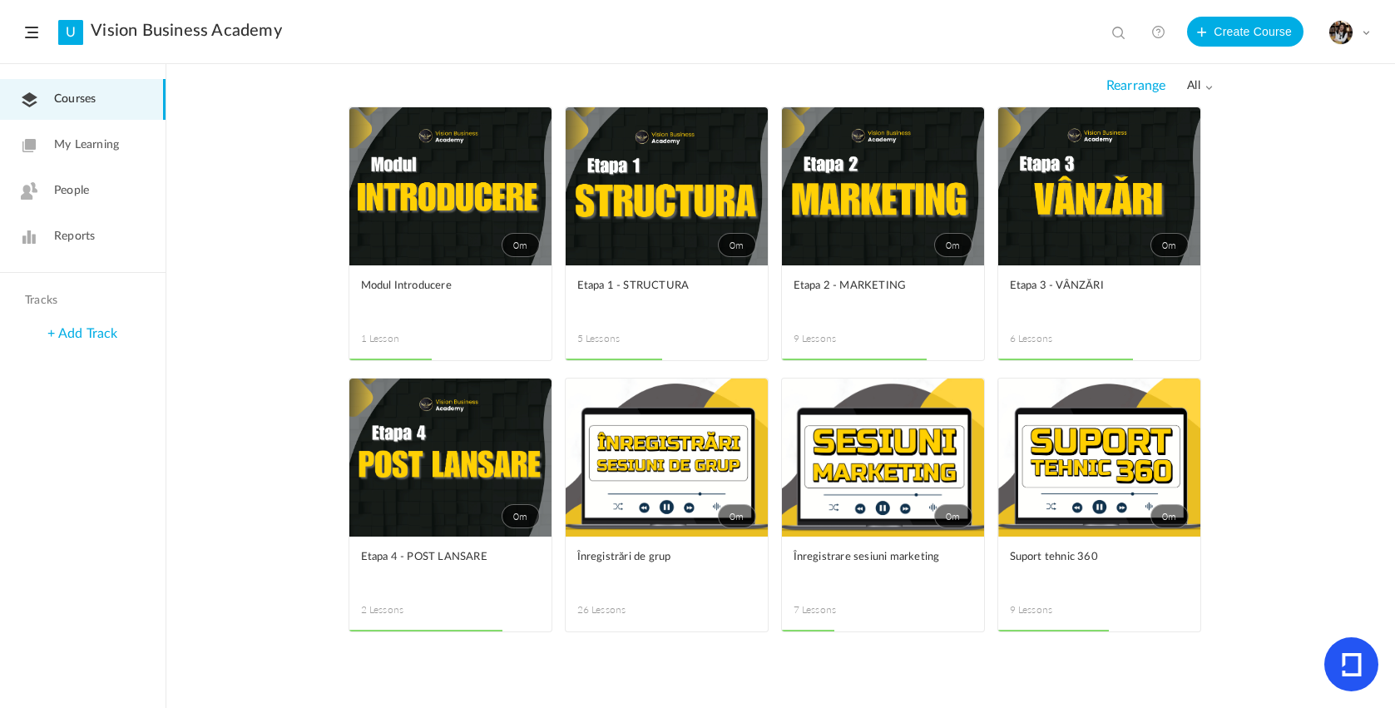
click at [638, 240] on link "0m" at bounding box center [667, 186] width 202 height 158
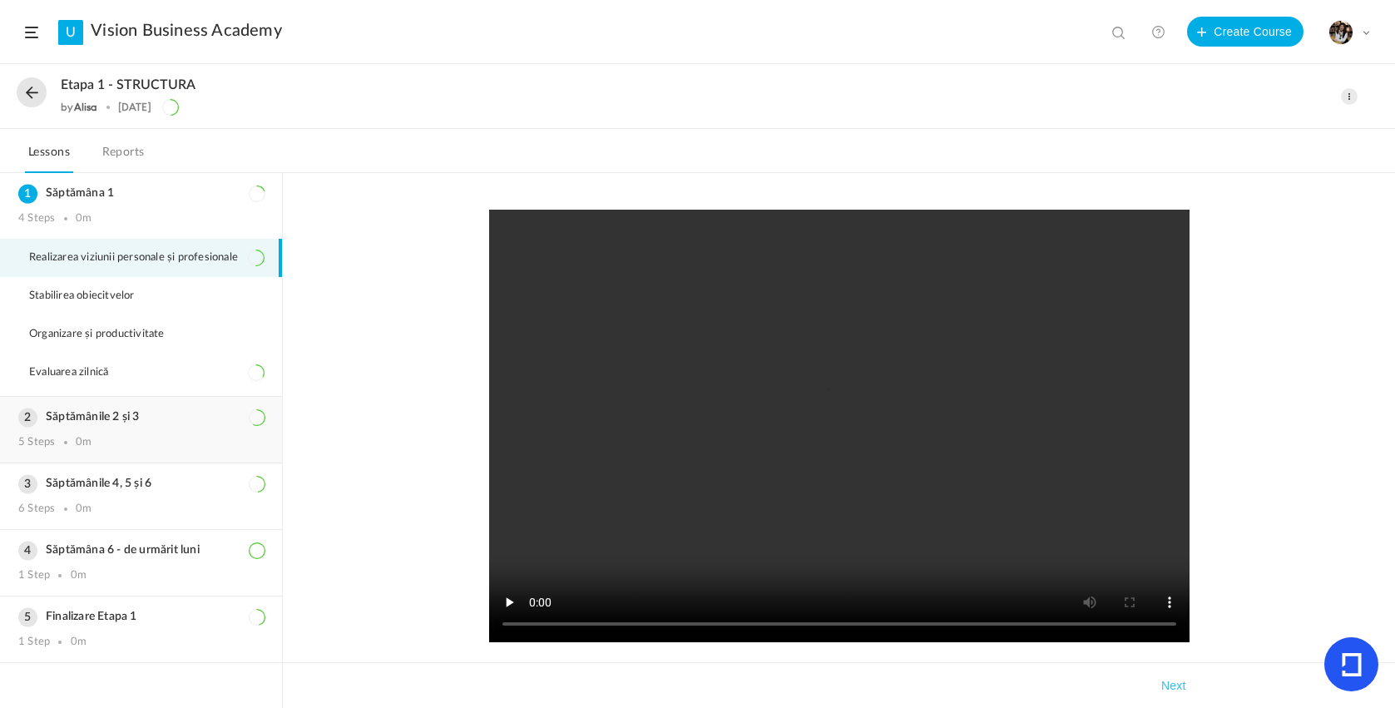
click at [163, 424] on h3 "Săptămânile 2 și 3" at bounding box center [140, 417] width 245 height 14
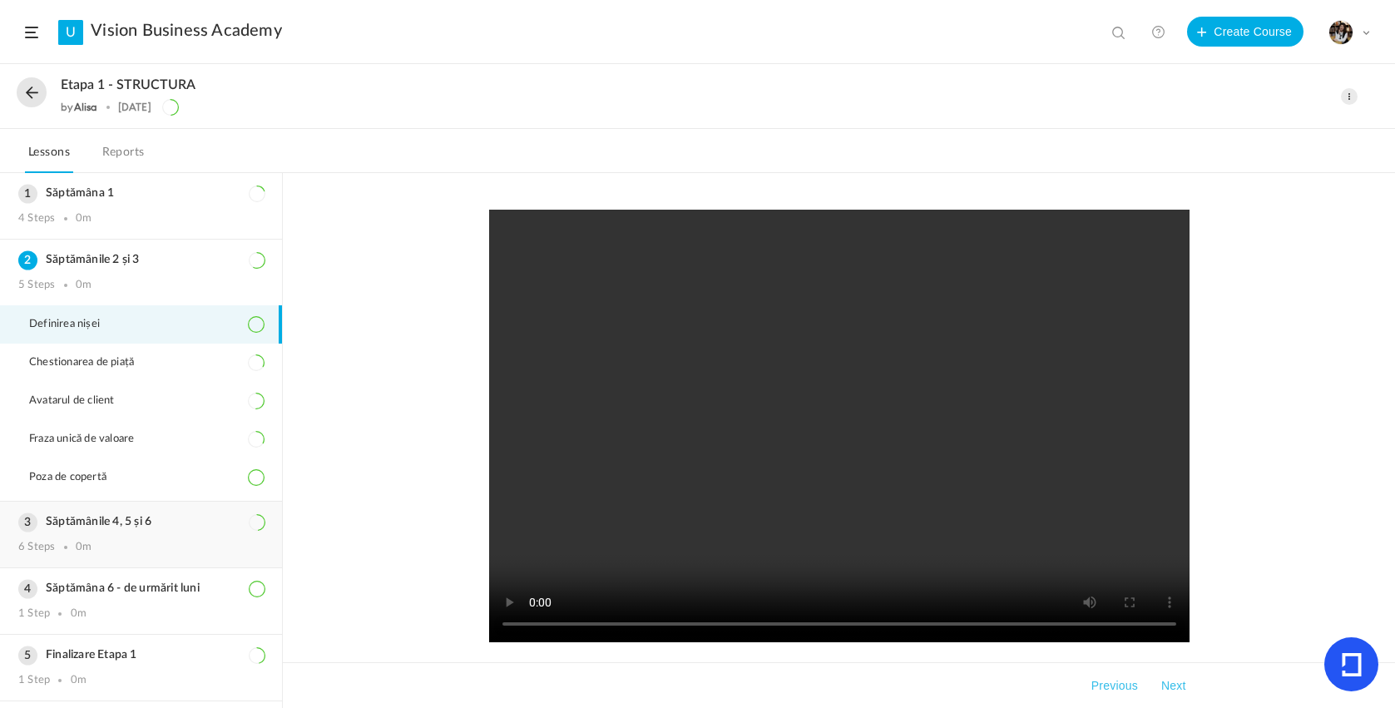
click at [141, 541] on div "Săptămânile 4, 5 și 6 6 Steps 0m" at bounding box center [141, 535] width 282 height 66
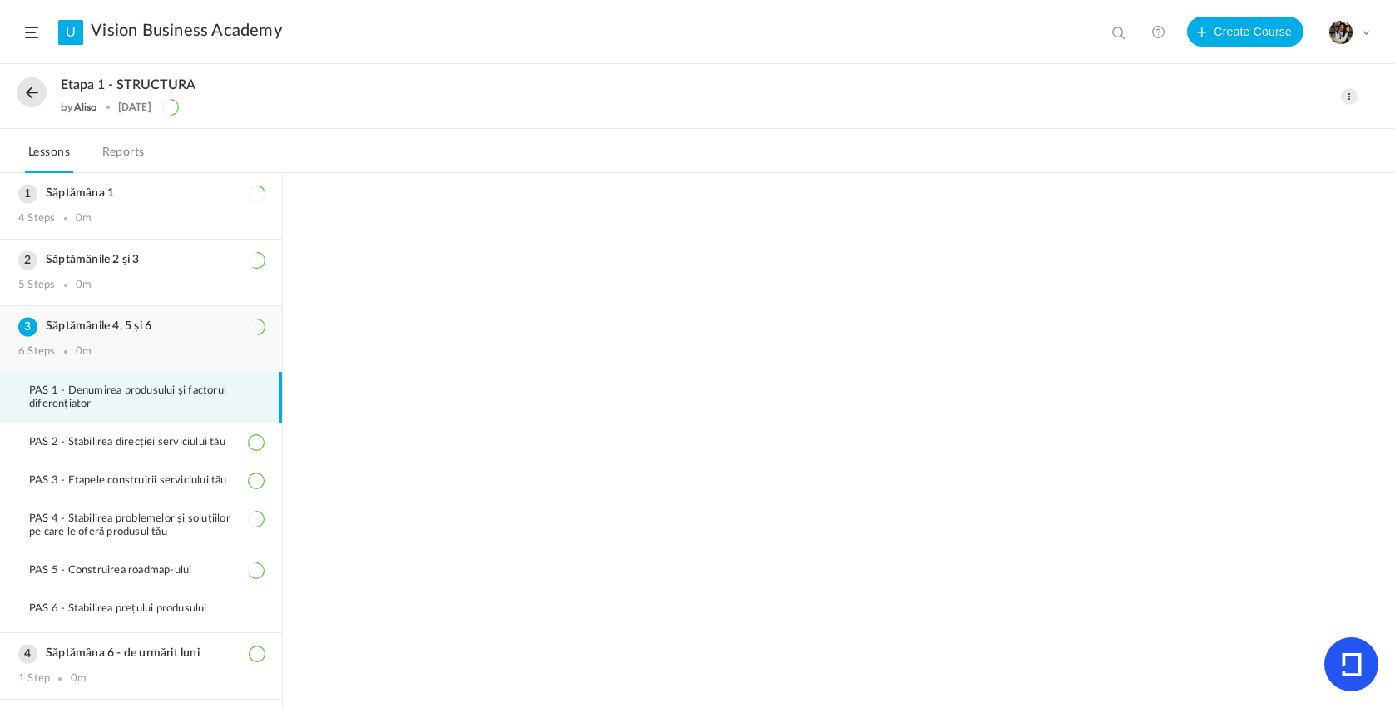
scroll to position [67, 0]
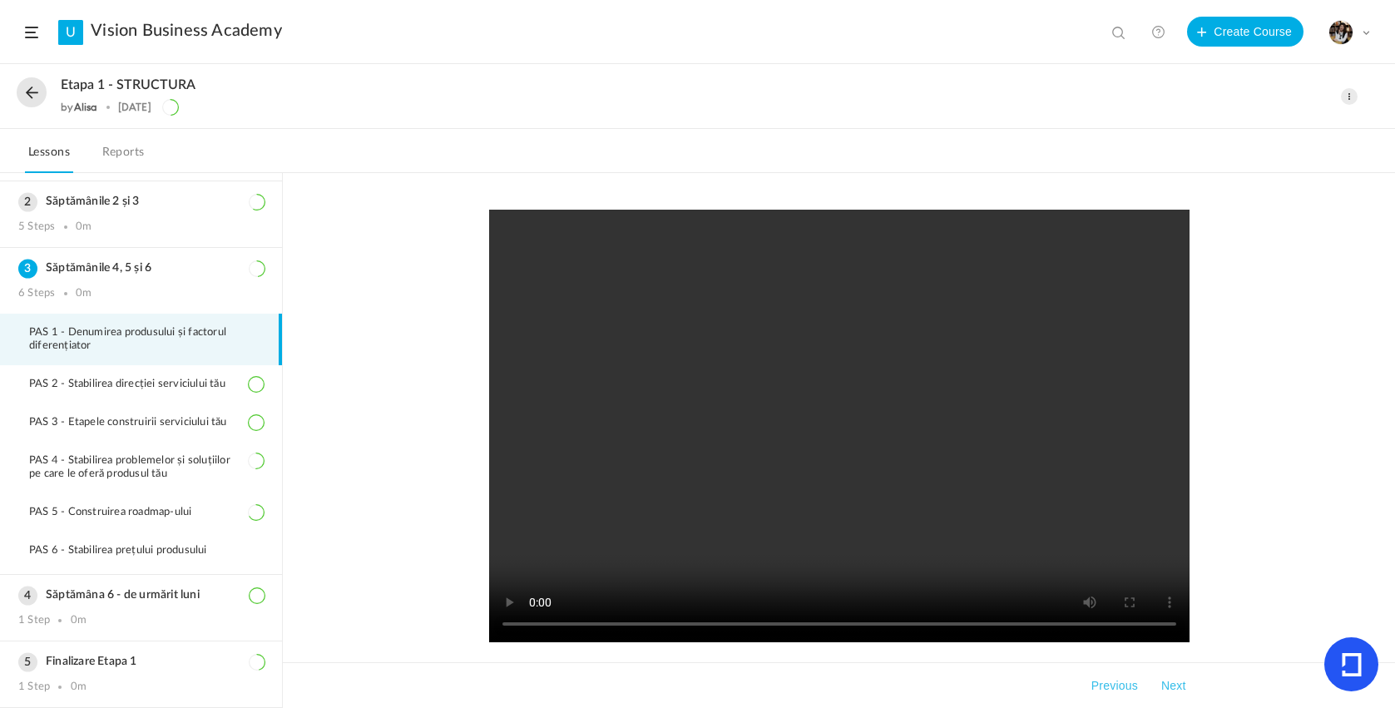
click at [26, 103] on button at bounding box center [32, 92] width 30 height 30
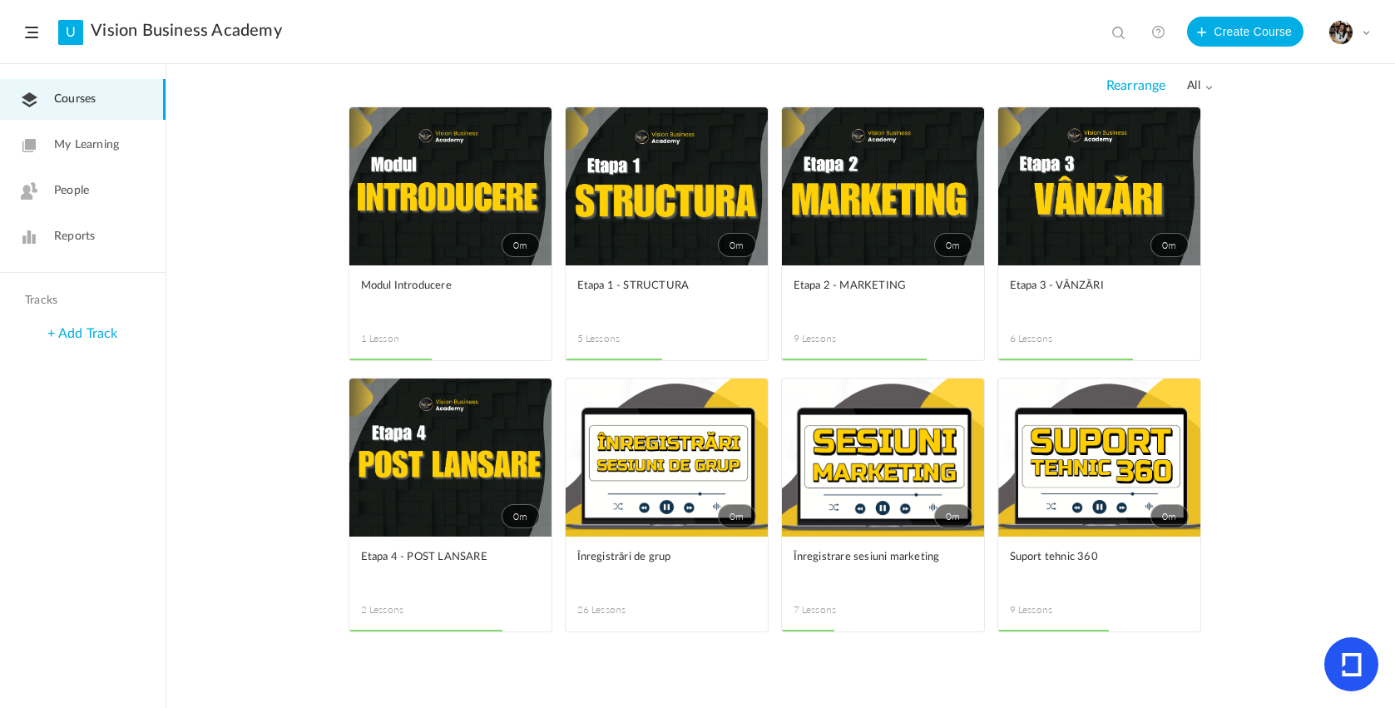
click at [1077, 246] on link "0m" at bounding box center [1099, 186] width 202 height 158
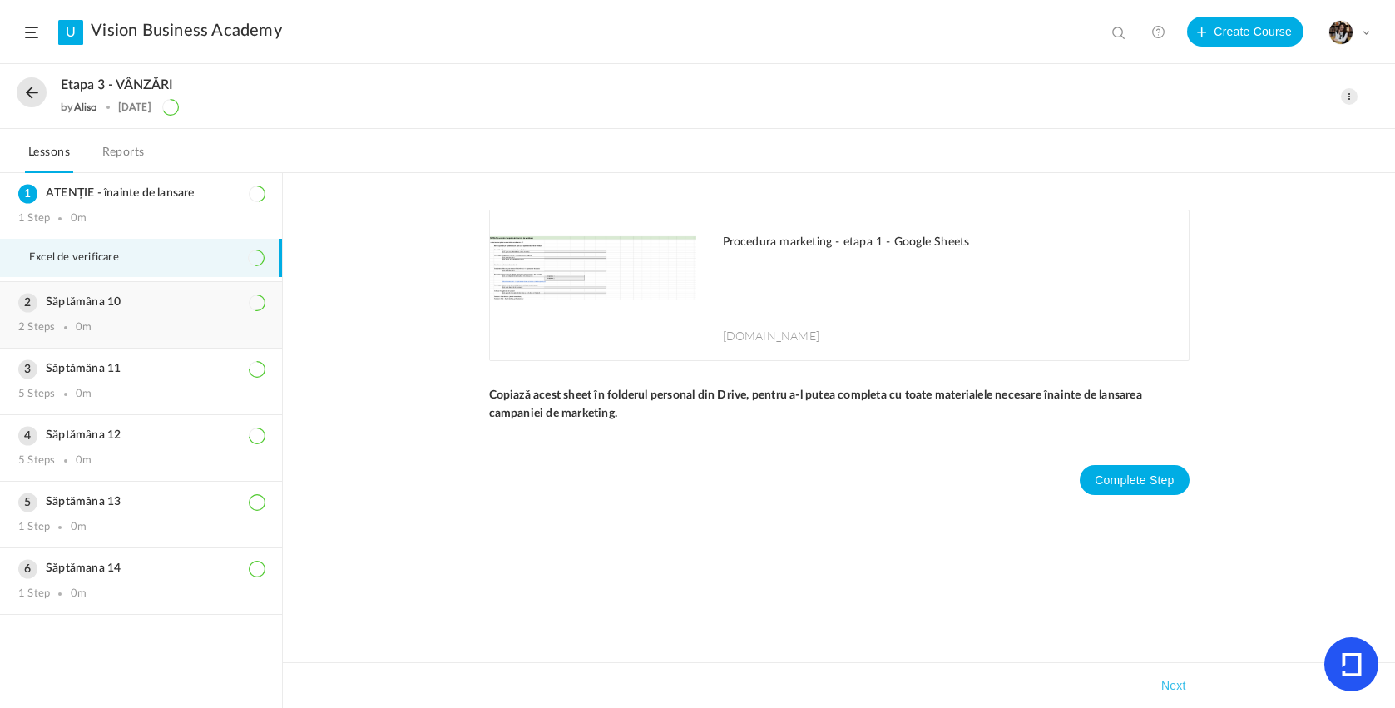
click at [116, 329] on div "2 Steps 0m" at bounding box center [140, 327] width 245 height 13
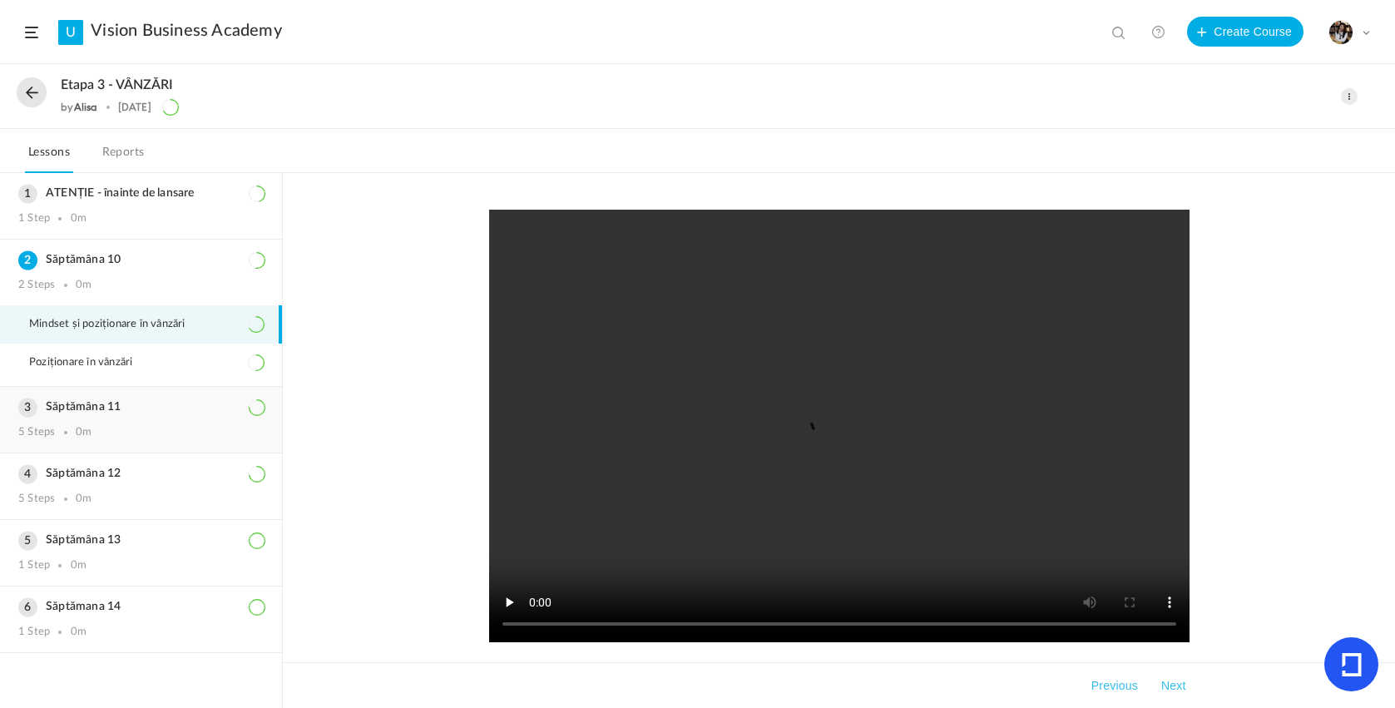
click at [123, 414] on h3 "Săptămâna 11" at bounding box center [140, 407] width 245 height 14
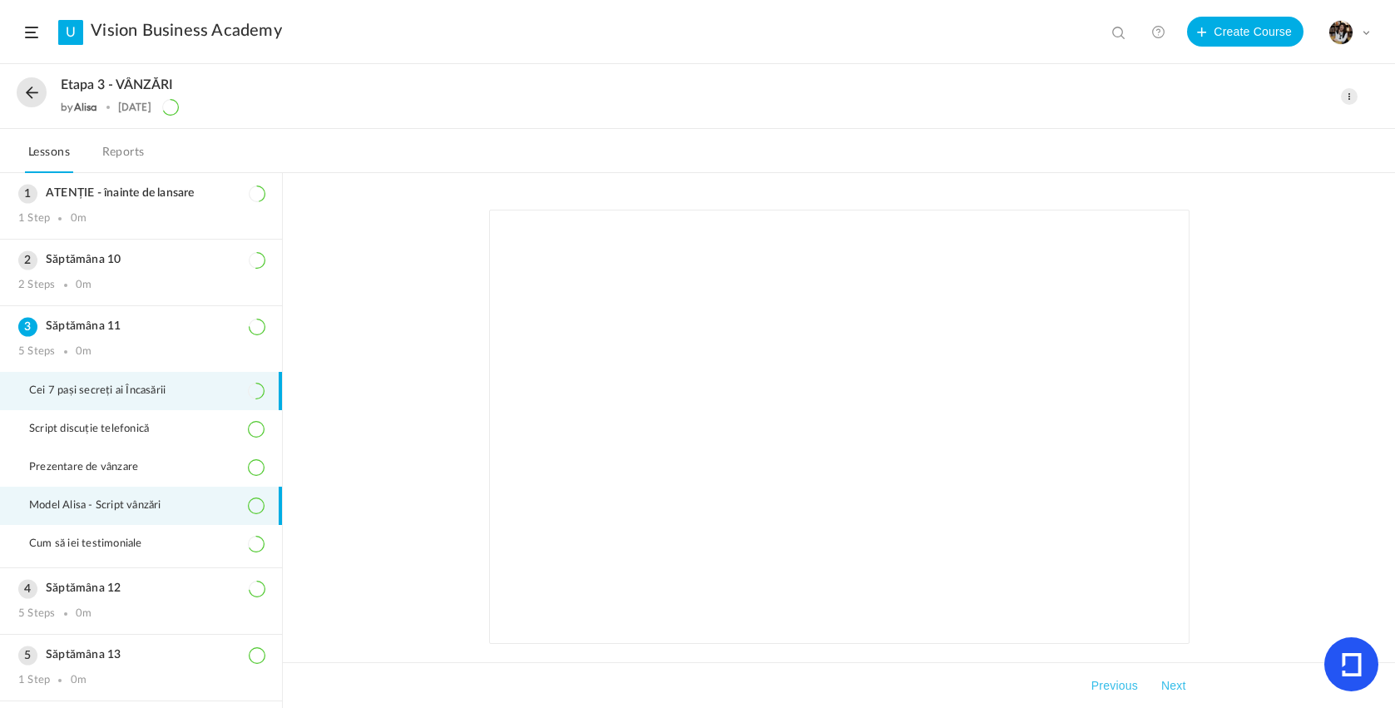
scroll to position [63, 0]
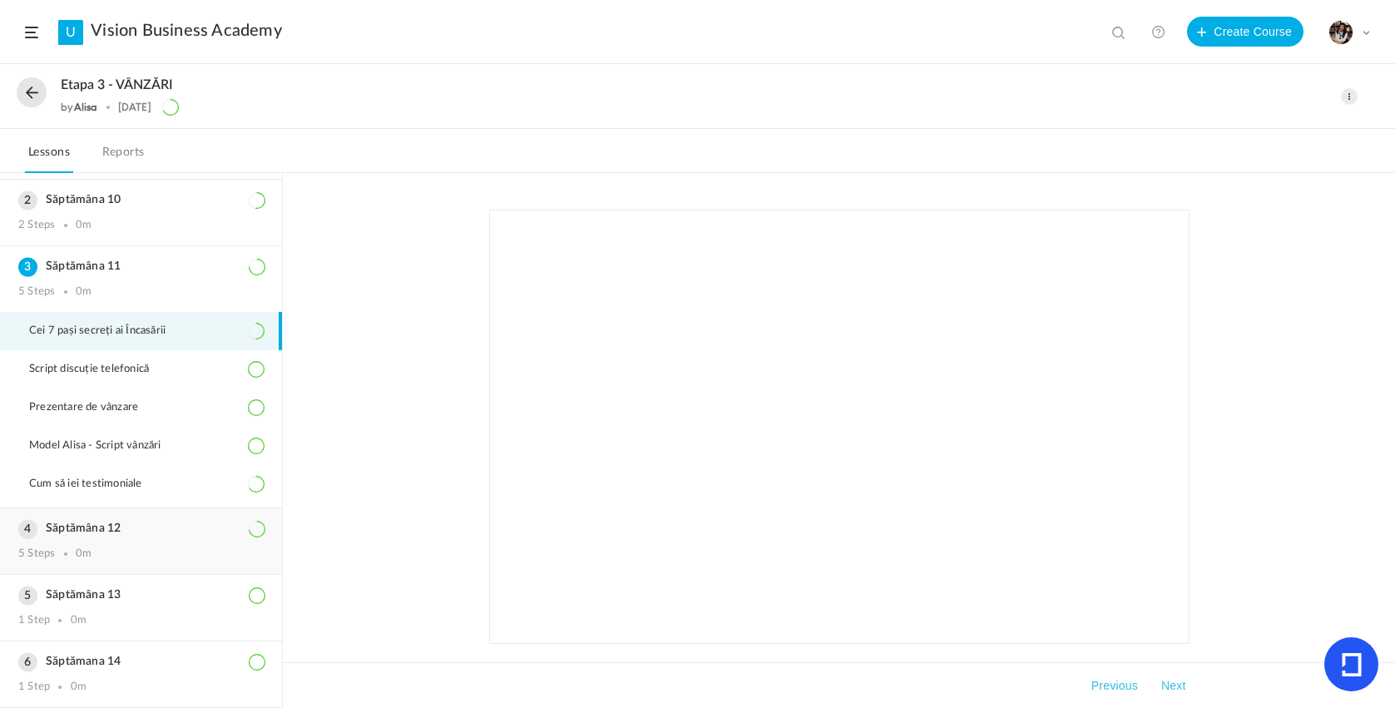
click at [70, 536] on h3 "Săptămâna 12" at bounding box center [140, 529] width 245 height 14
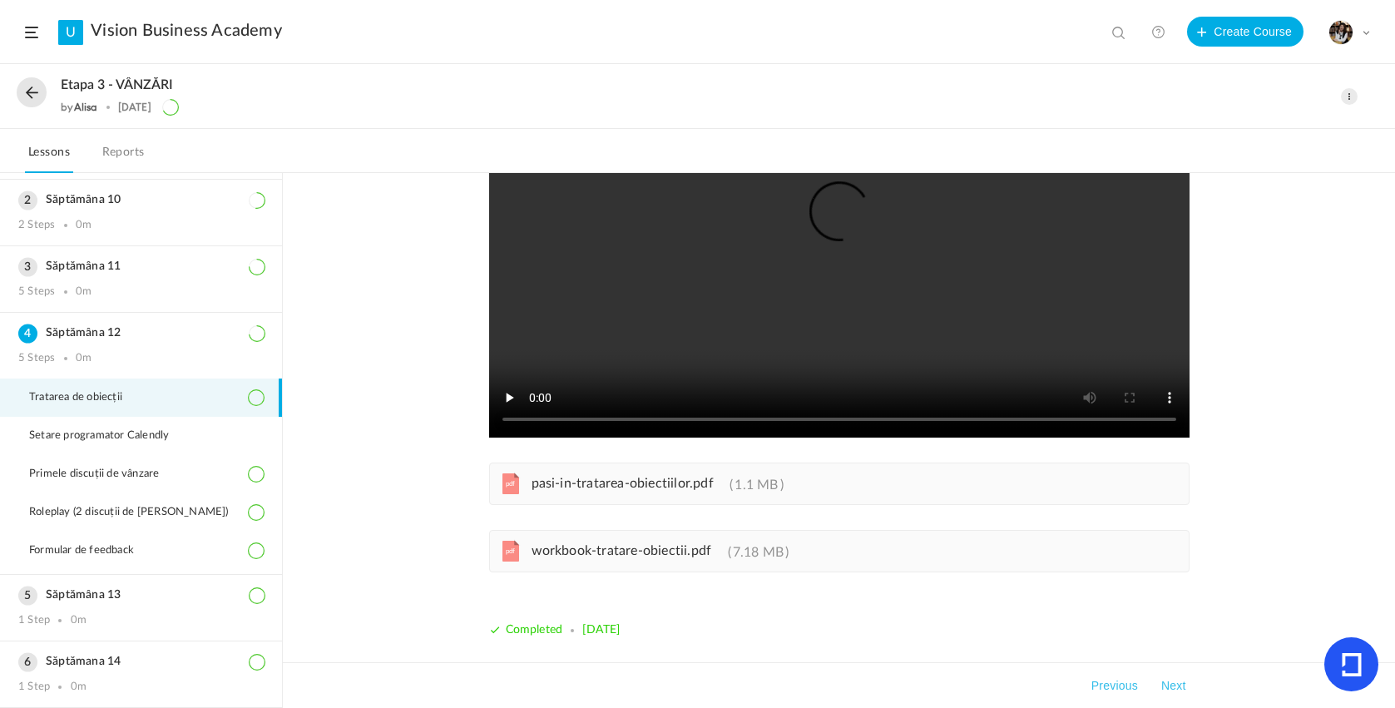
scroll to position [205, 0]
click at [653, 487] on span "pasi-in-tratarea-obiectiilor.pdf" at bounding box center [623, 483] width 182 height 13
click at [604, 493] on link "pdf pasi-in-tratarea-obiectiilor.pdf 1.1 MB" at bounding box center [651, 487] width 265 height 13
click at [237, 334] on h3 "Săptămâna 12" at bounding box center [140, 333] width 245 height 14
click at [102, 342] on div "Săptămâna 12 5 Steps 0m" at bounding box center [141, 346] width 282 height 66
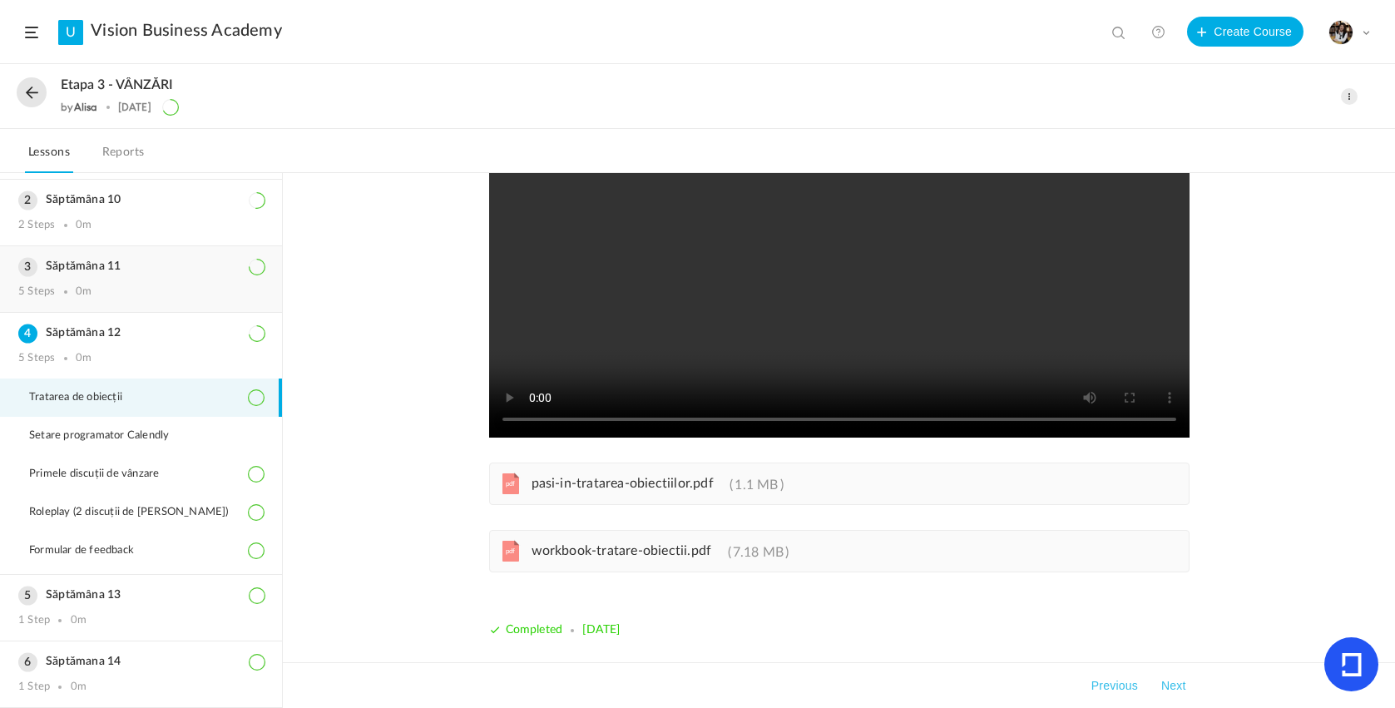
click at [174, 303] on div "Săptămâna 11 5 Steps 0m" at bounding box center [141, 279] width 282 height 66
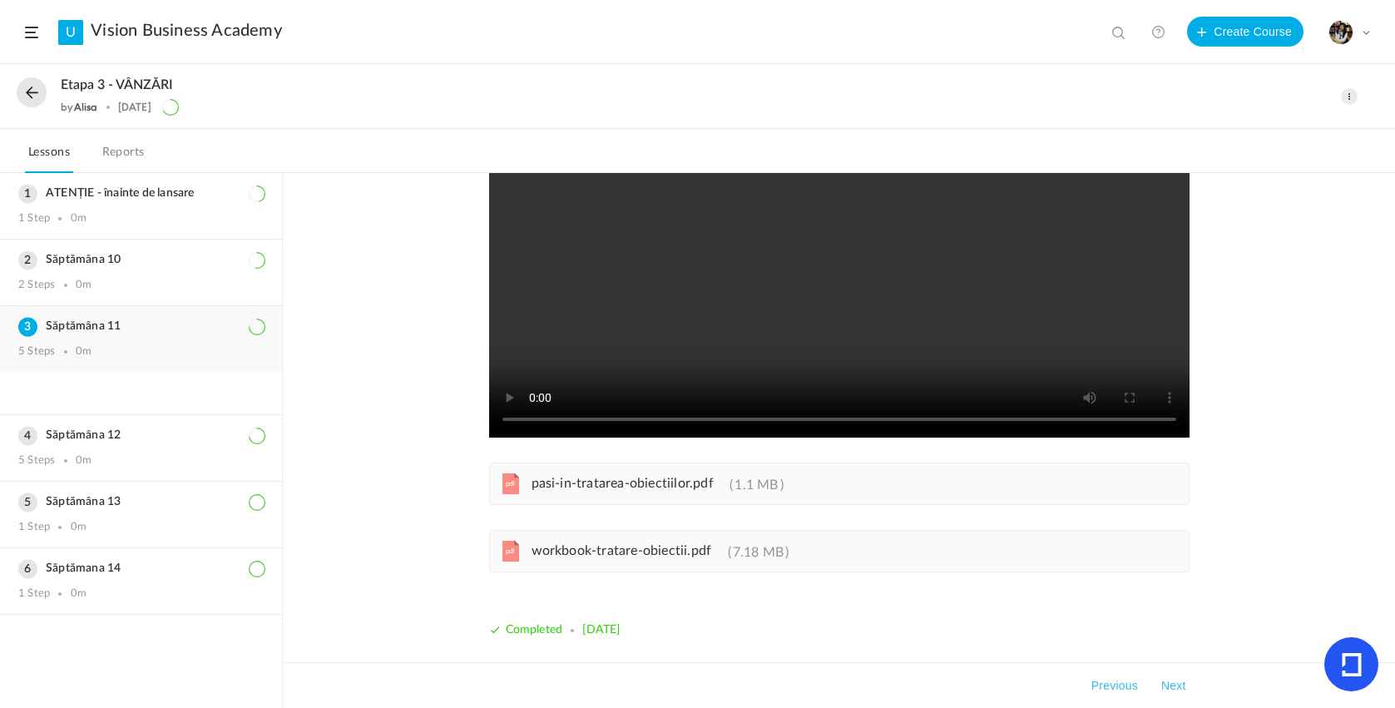
scroll to position [0, 0]
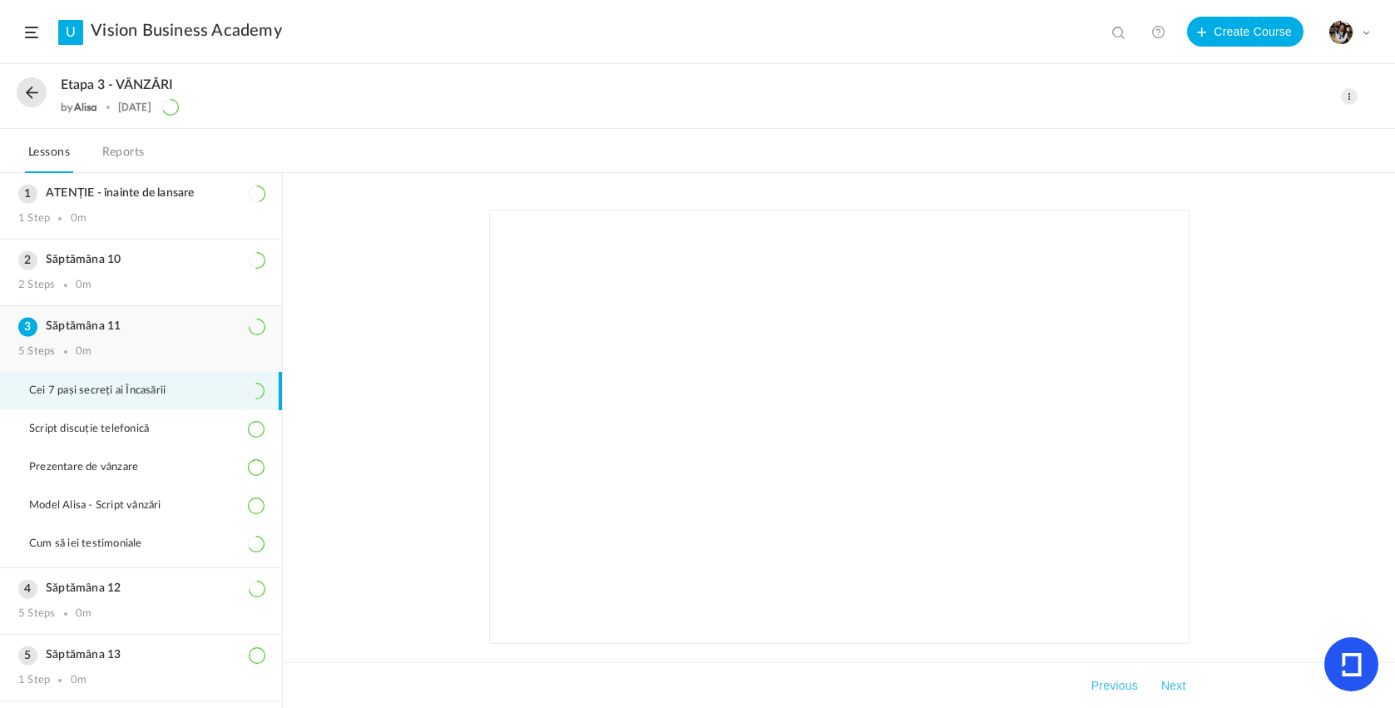
click at [126, 343] on div "Săptămâna 11 5 Steps 0m" at bounding box center [141, 339] width 282 height 66
click at [116, 334] on h3 "Săptămâna 11" at bounding box center [140, 326] width 245 height 14
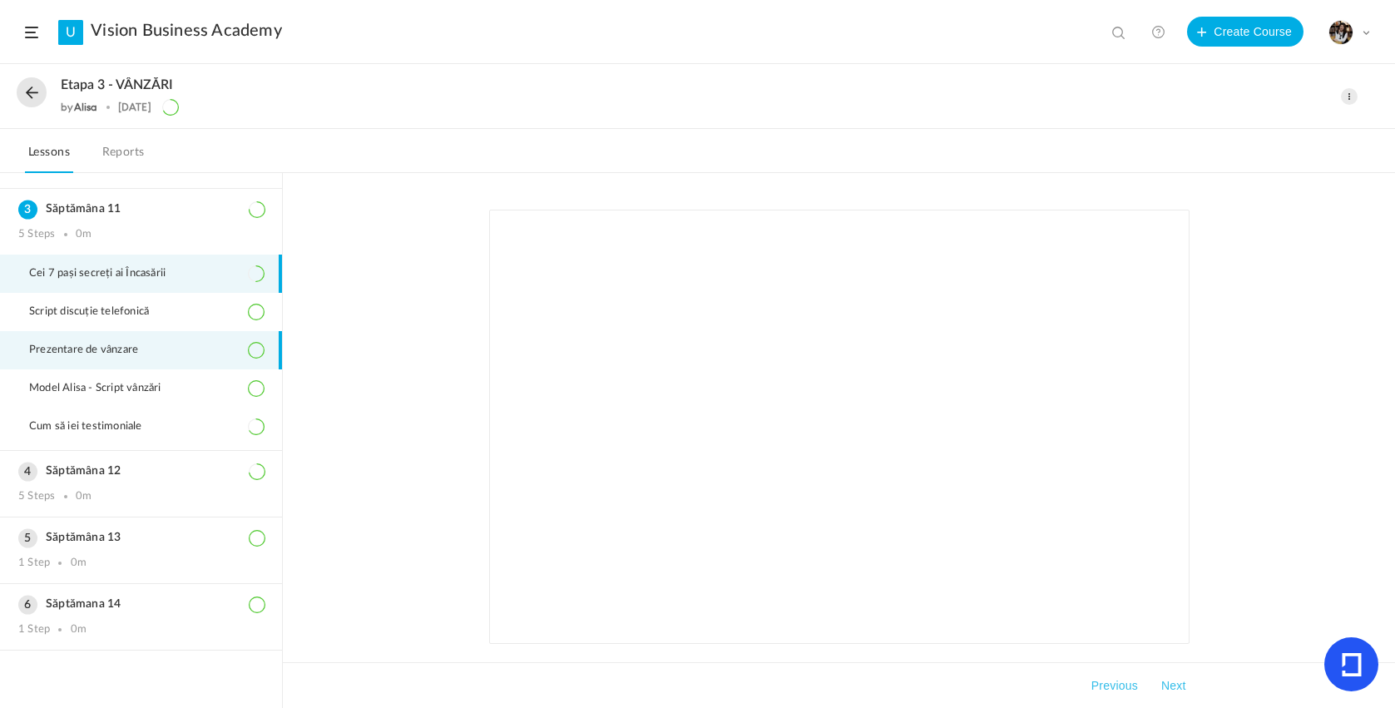
scroll to position [124, 0]
